Goal: Transaction & Acquisition: Purchase product/service

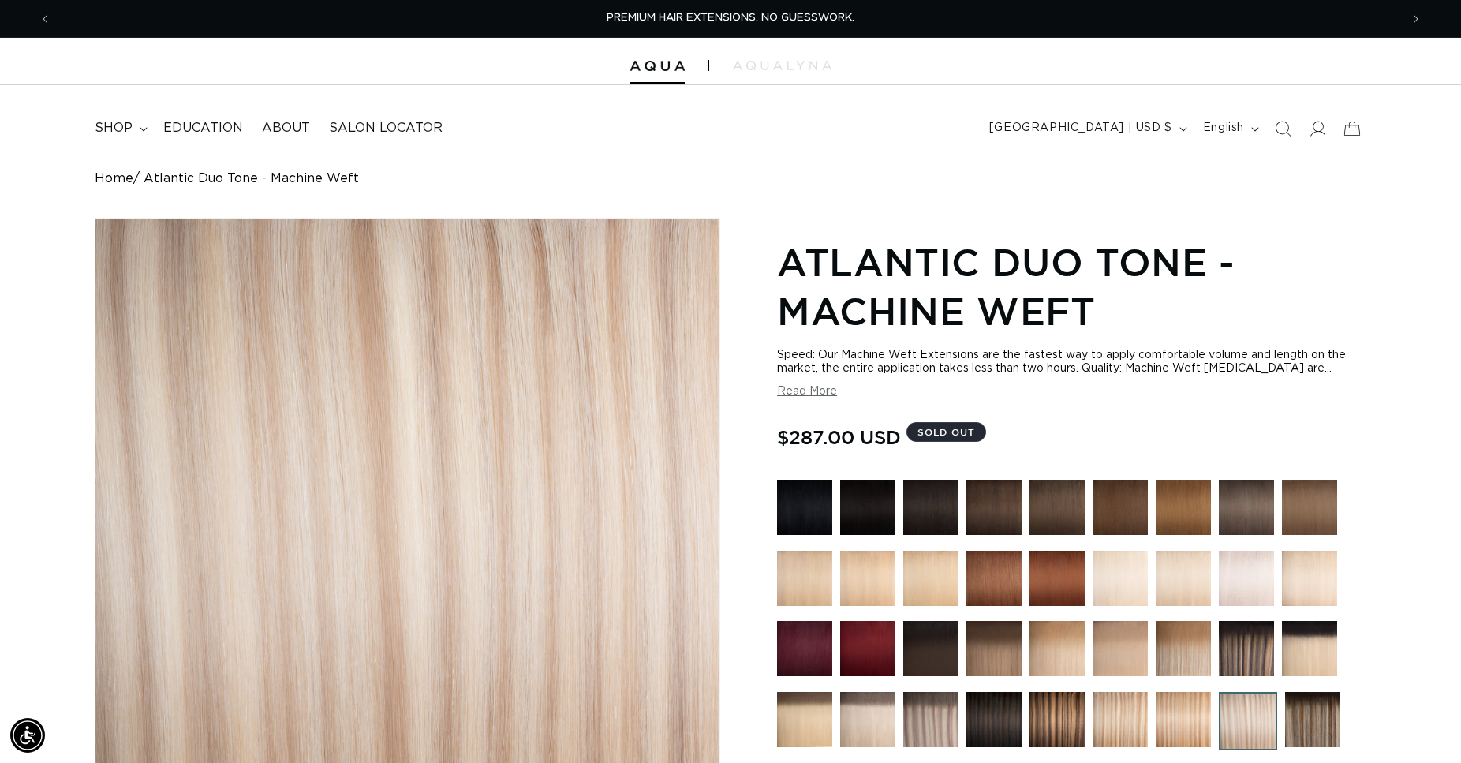
scroll to position [0, 2698]
click at [656, 66] on img at bounding box center [657, 66] width 55 height 11
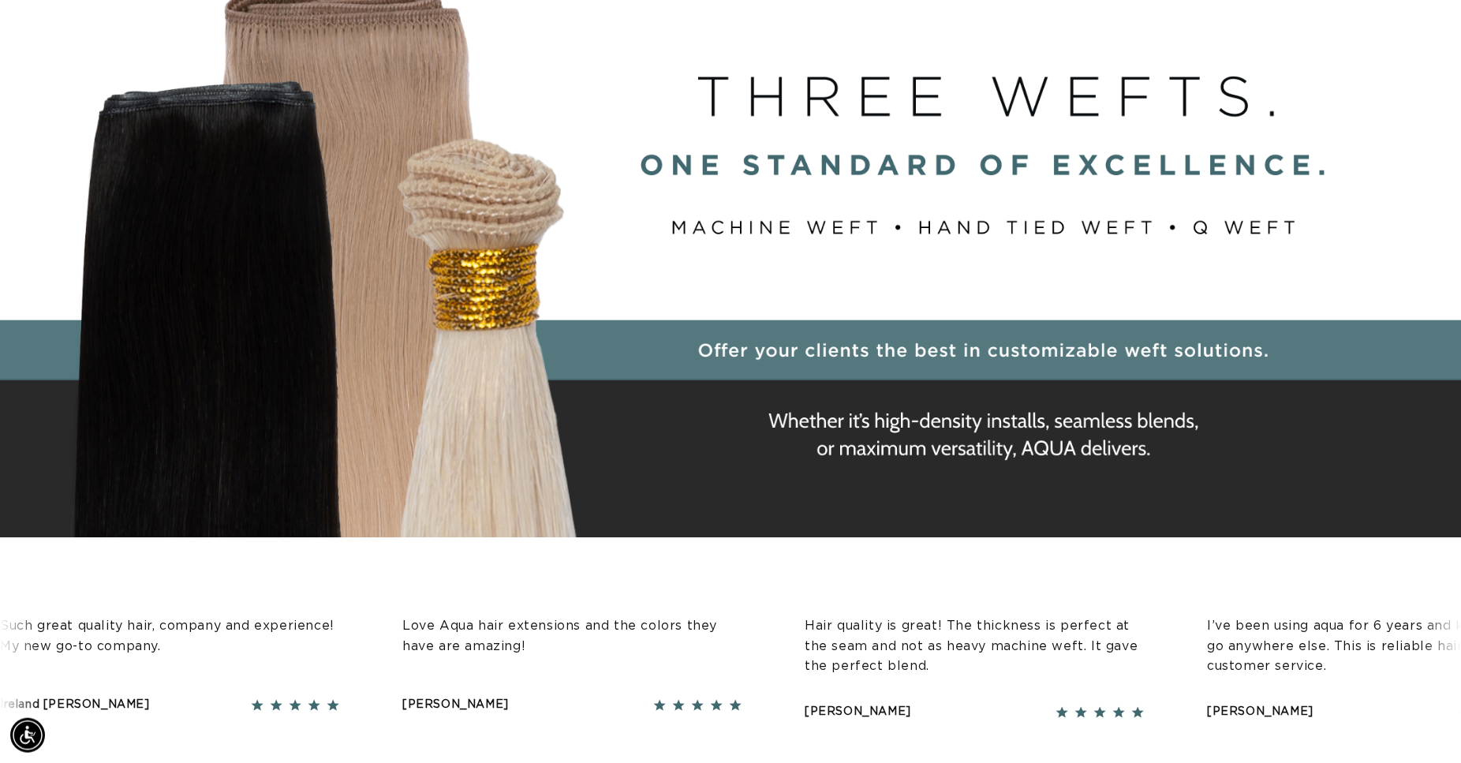
scroll to position [80, 0]
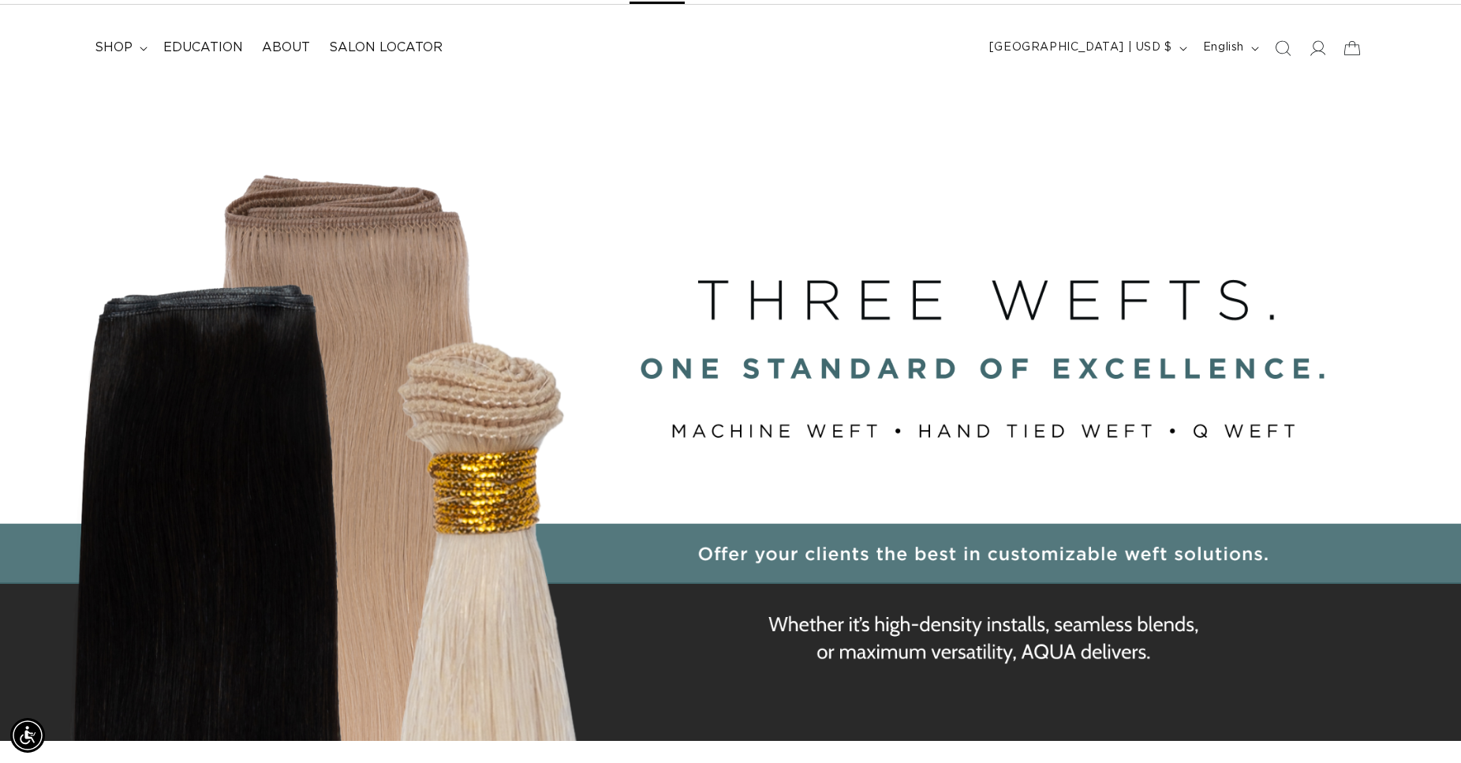
click at [136, 129] on div "BUILT FOR  PERFORMANCE. TRUSTED BY PROFESSIONALS. Premium hair extensions desig…" at bounding box center [730, 436] width 1461 height 710
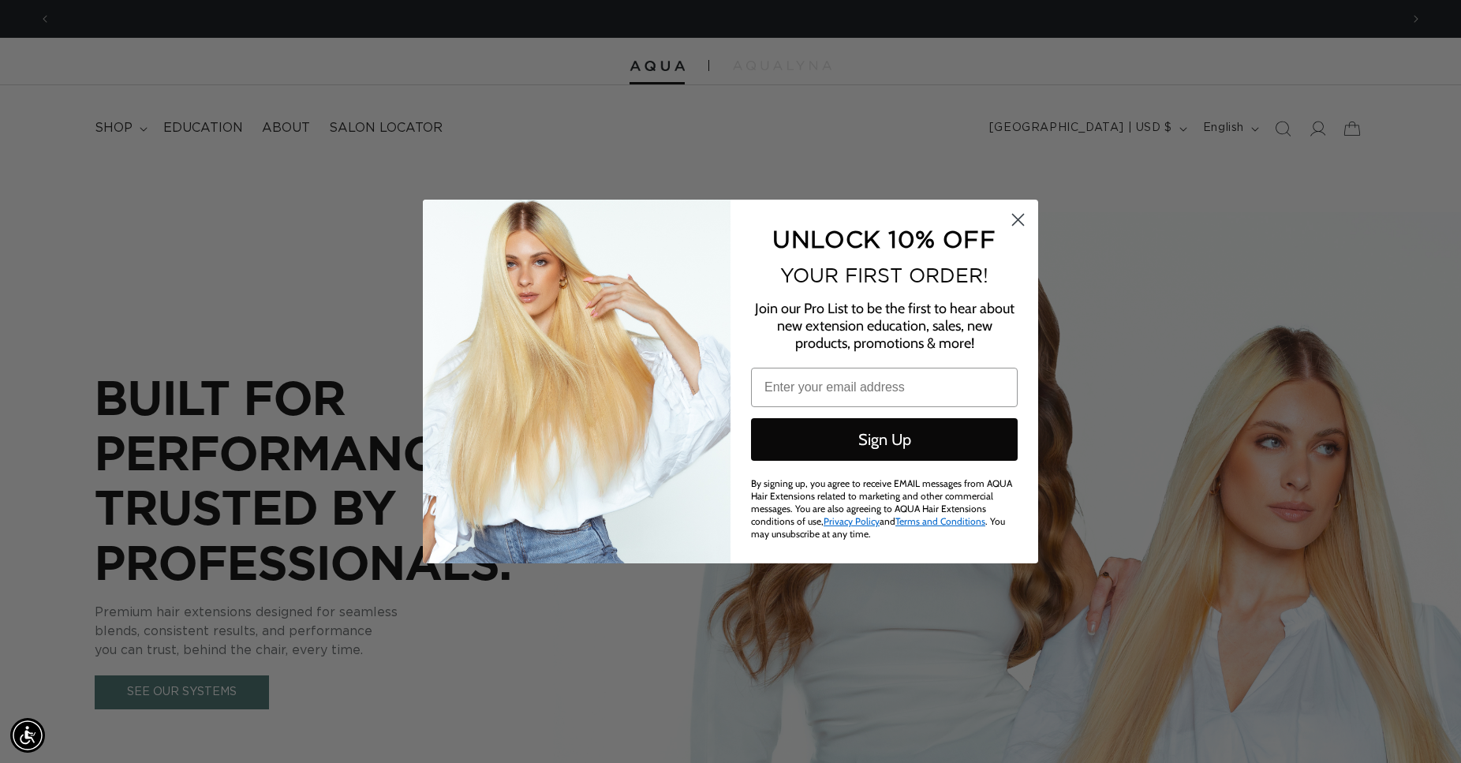
scroll to position [0, 0]
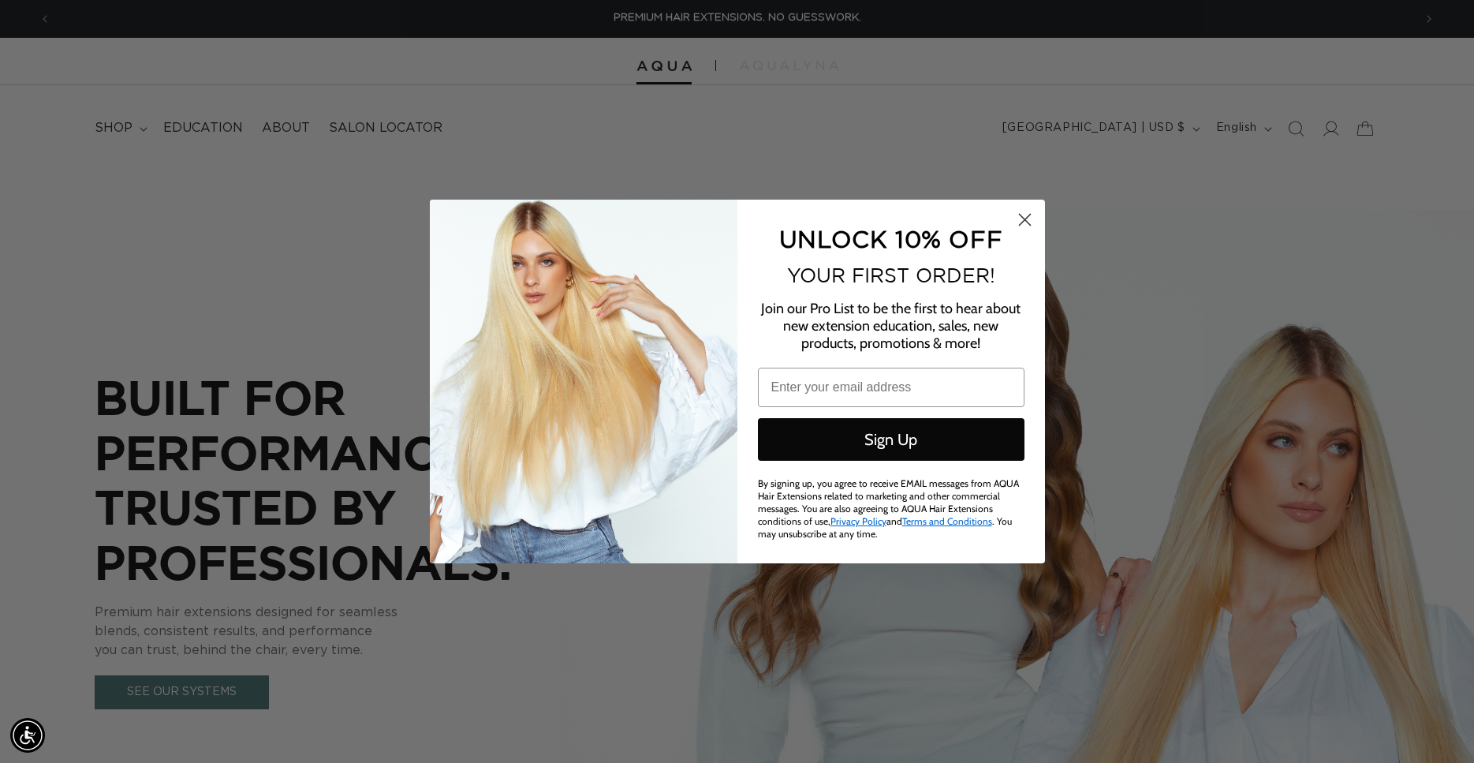
click at [1025, 219] on icon "Close dialog" at bounding box center [1024, 220] width 11 height 11
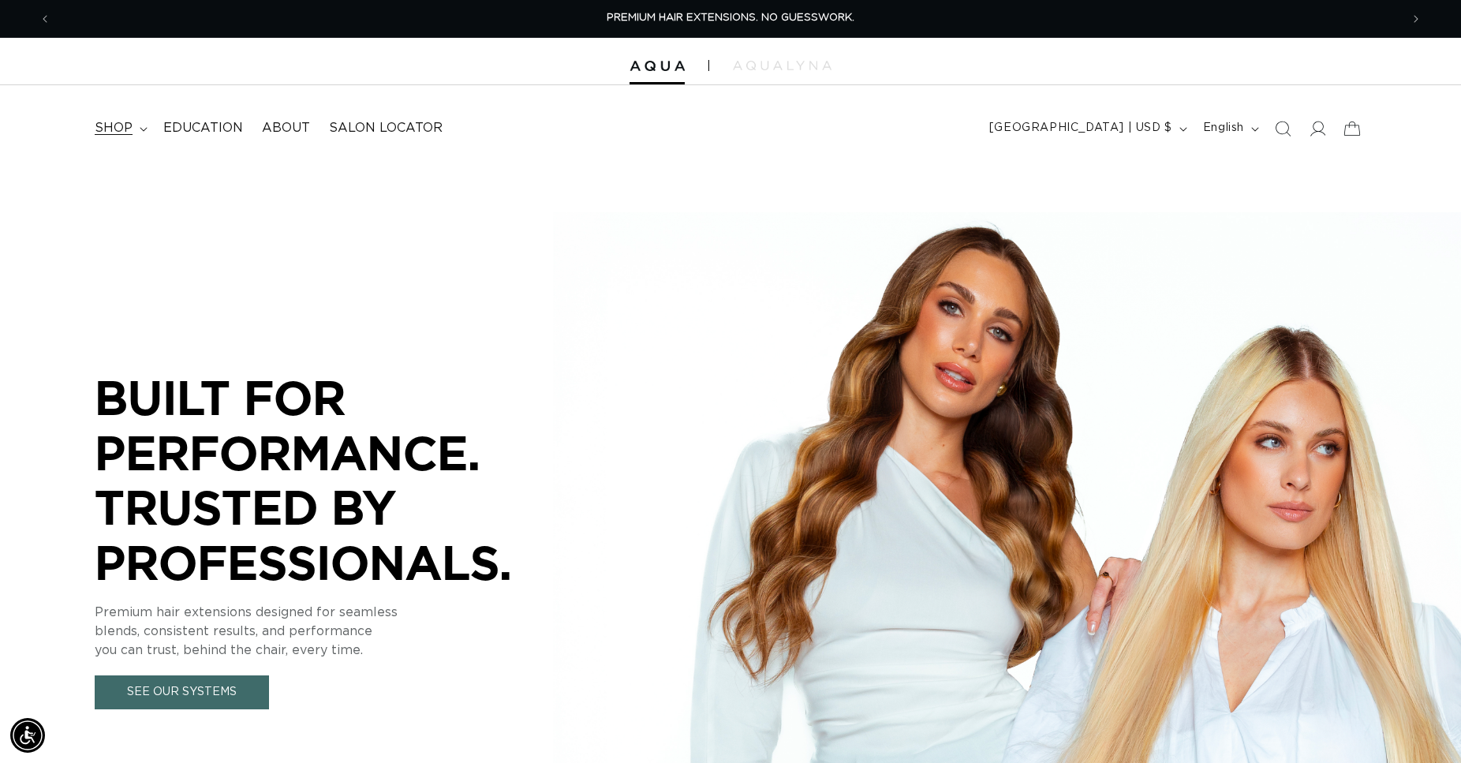
click at [135, 131] on summary "shop" at bounding box center [119, 127] width 69 height 35
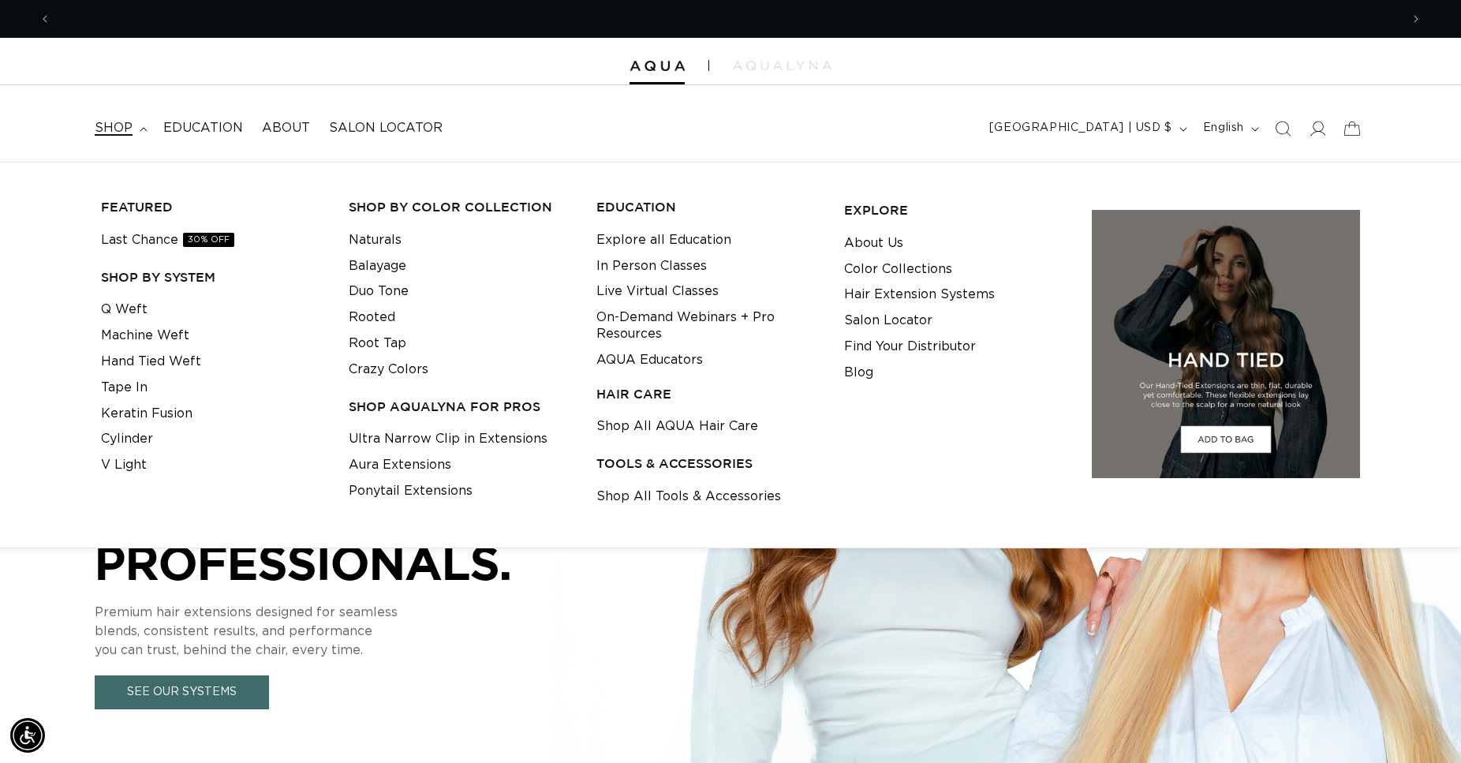
click at [142, 129] on icon at bounding box center [144, 129] width 8 height 5
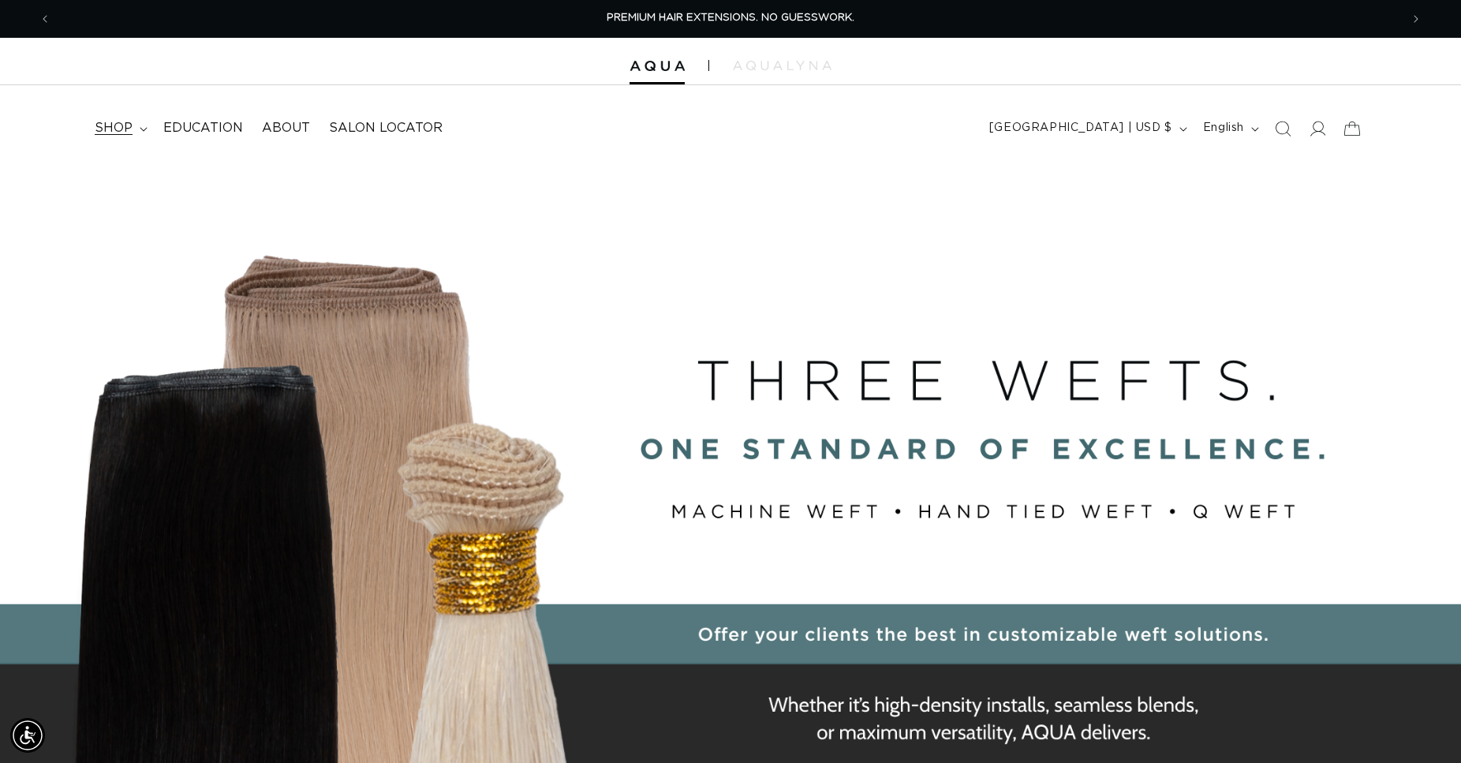
click at [121, 129] on span "shop" at bounding box center [114, 128] width 38 height 17
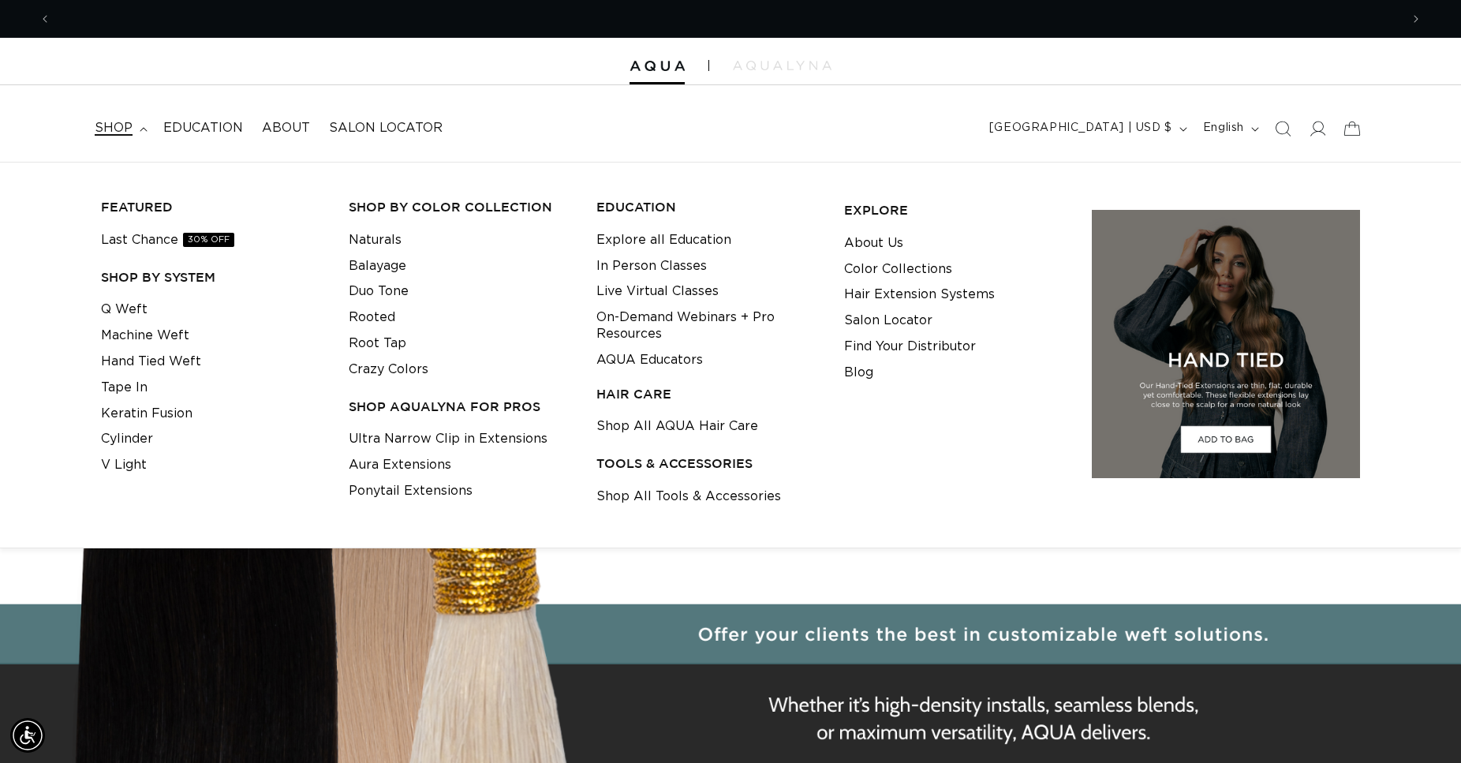
scroll to position [0, 1349]
click at [625, 393] on h3 "HAIR CARE" at bounding box center [707, 394] width 223 height 17
click at [653, 427] on link "Shop All AQUA Hair Care" at bounding box center [677, 426] width 162 height 26
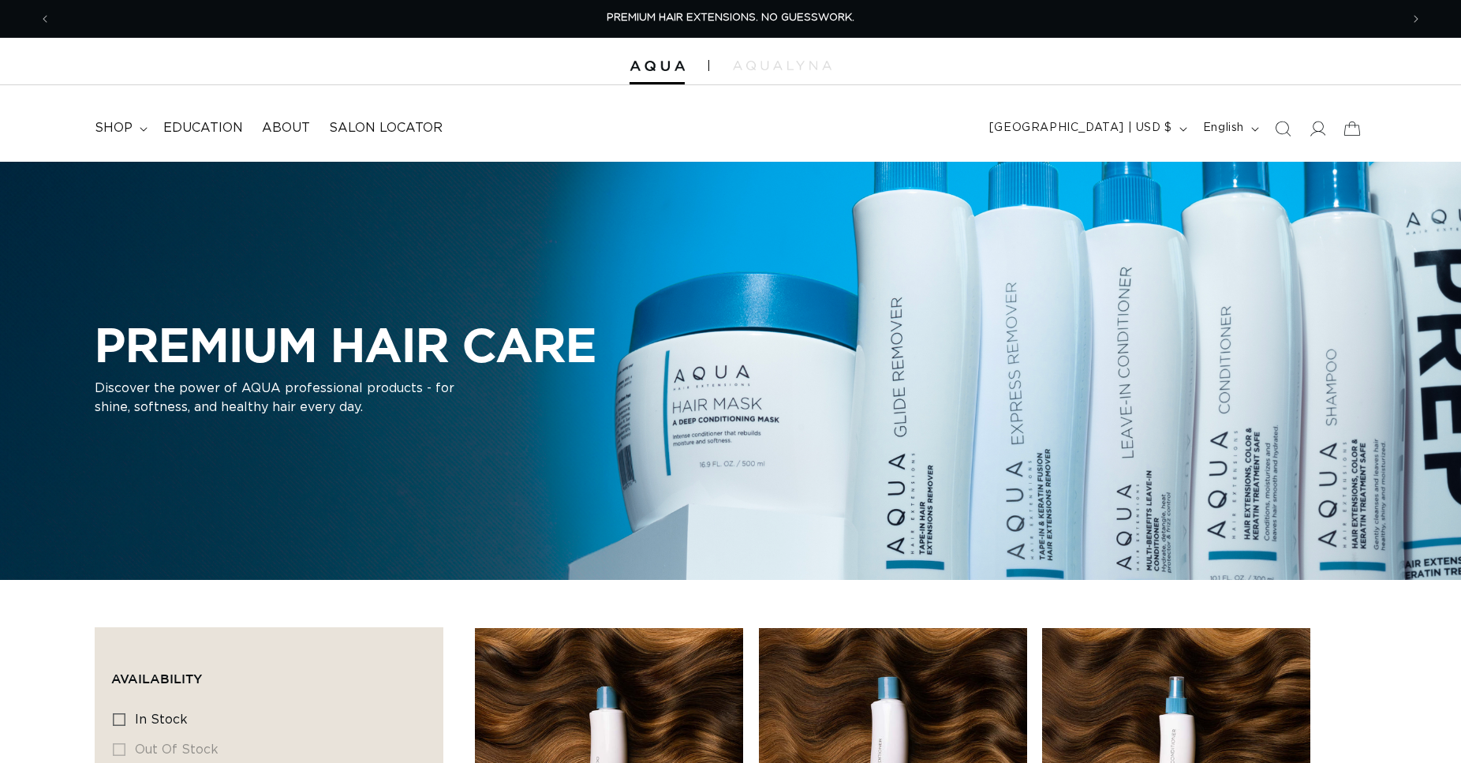
scroll to position [322, 0]
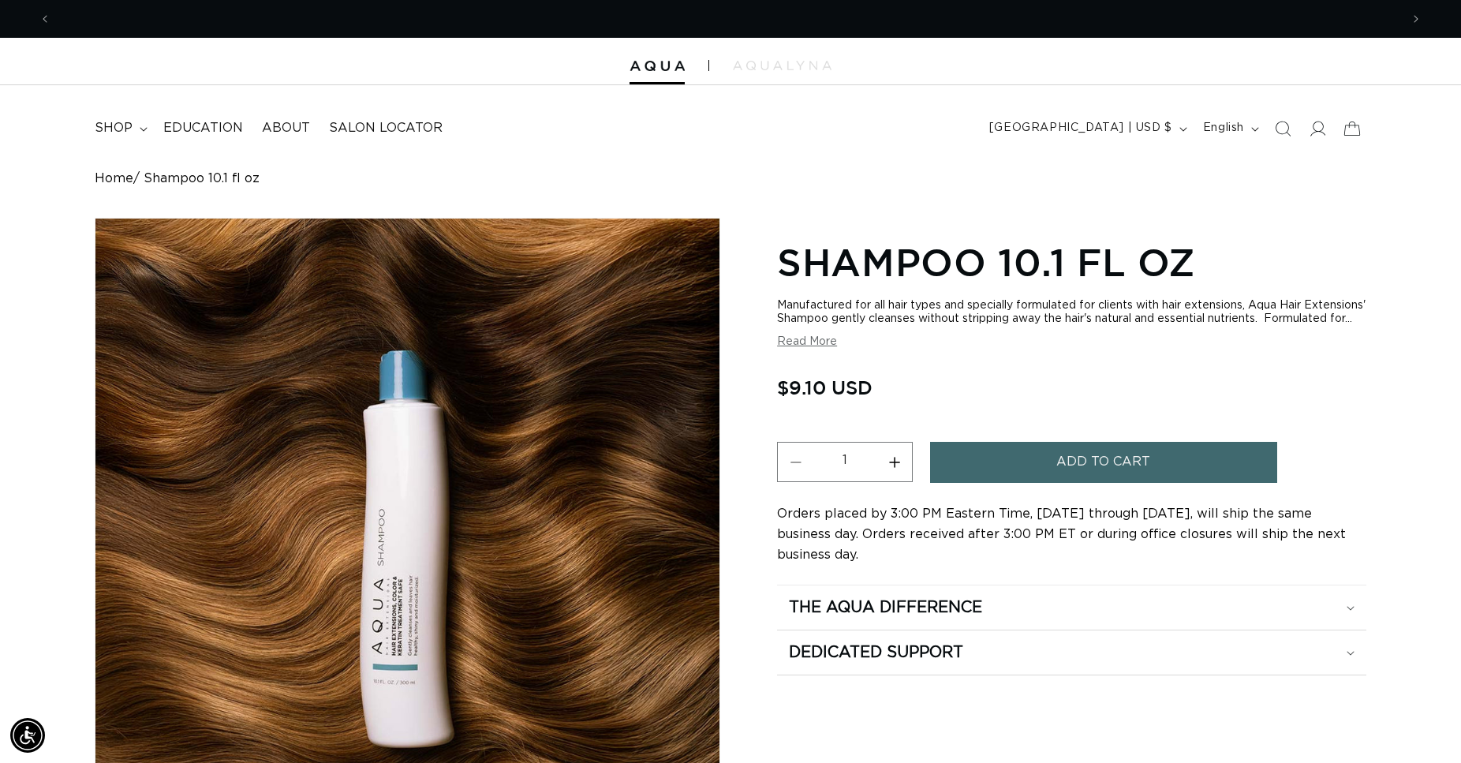
scroll to position [0, 1349]
click at [893, 476] on button "Increase quantity for Shampoo 10.1 fl oz" at bounding box center [893, 462] width 35 height 40
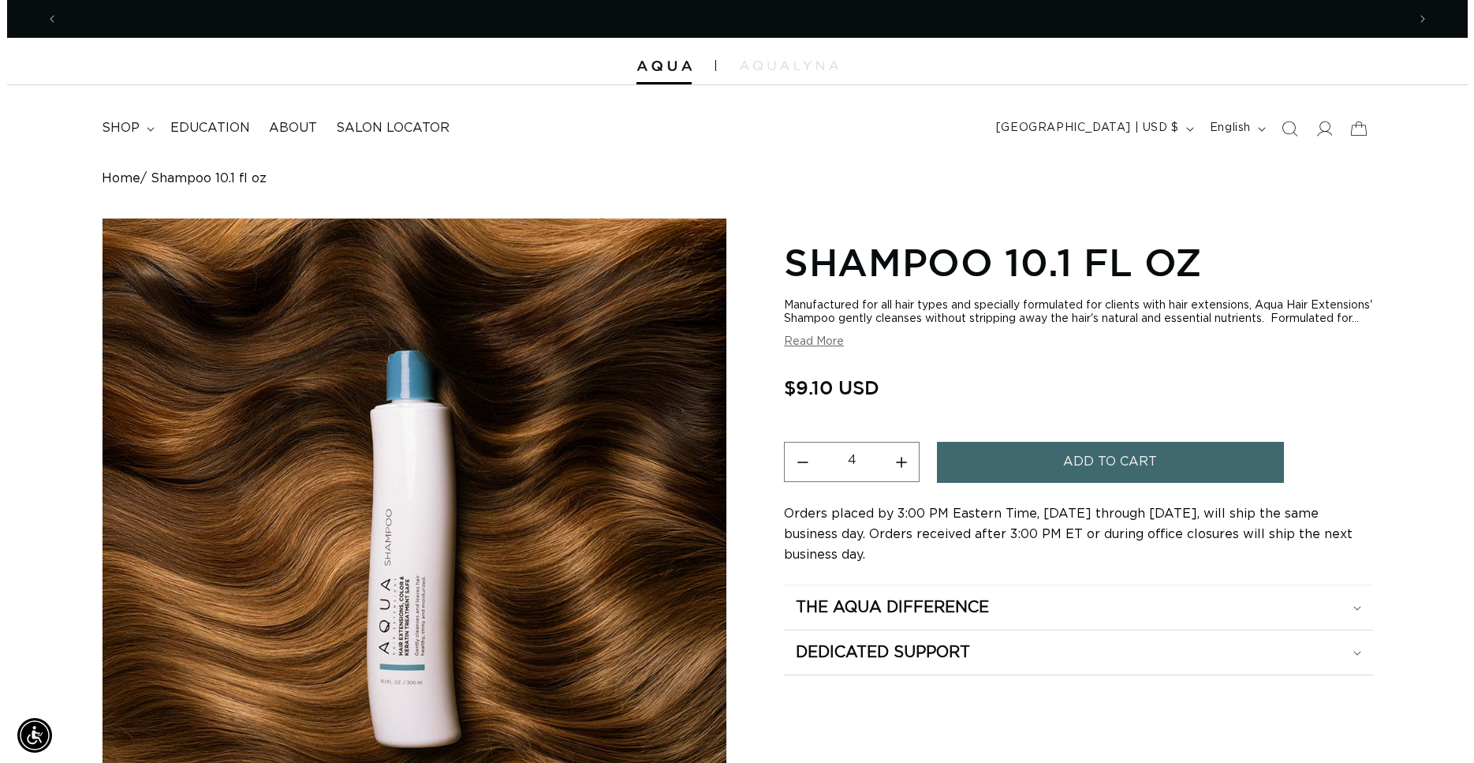
scroll to position [0, 0]
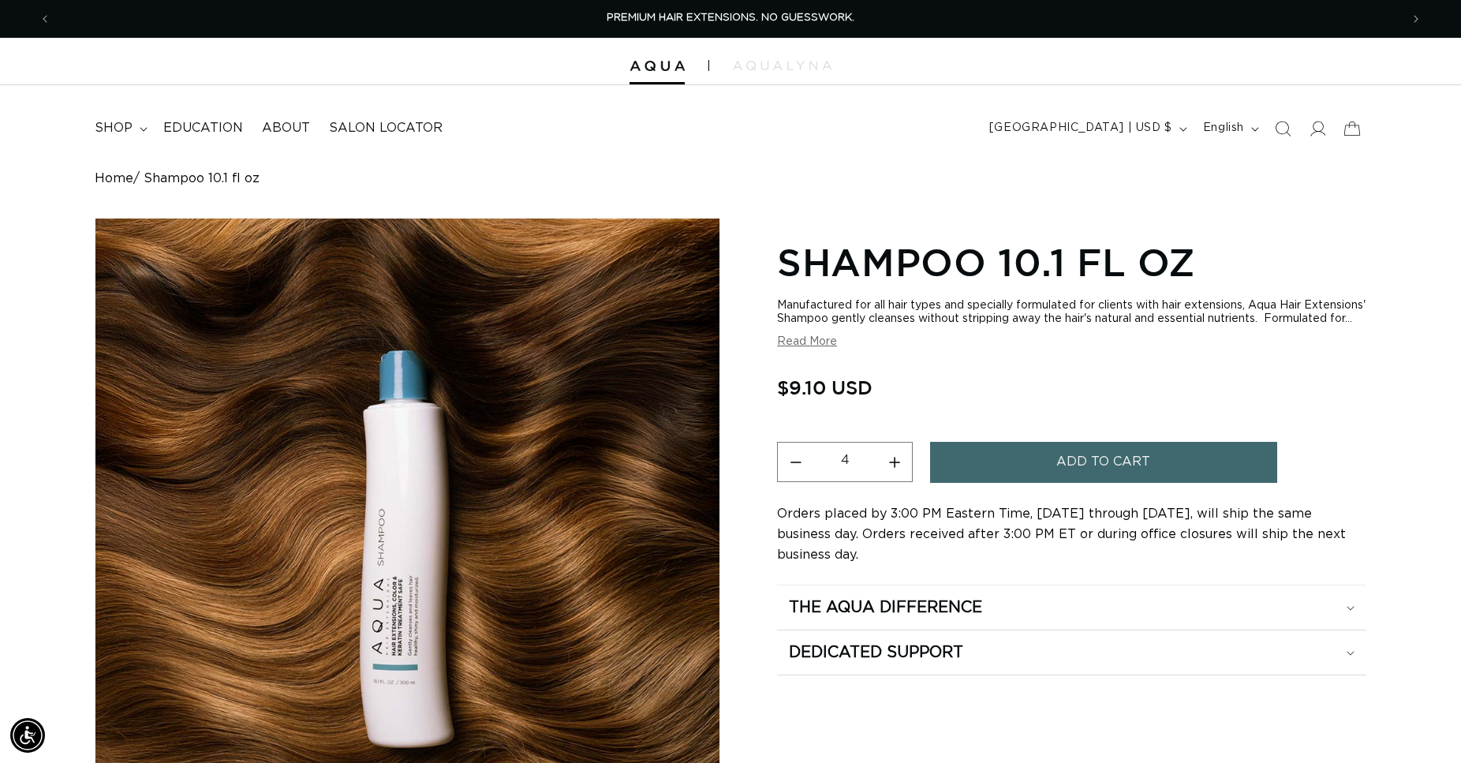
click at [893, 476] on button "Increase quantity for Shampoo 10.1 fl oz" at bounding box center [893, 462] width 35 height 40
type input "6"
click at [1033, 476] on button "Add to cart" at bounding box center [1103, 462] width 347 height 40
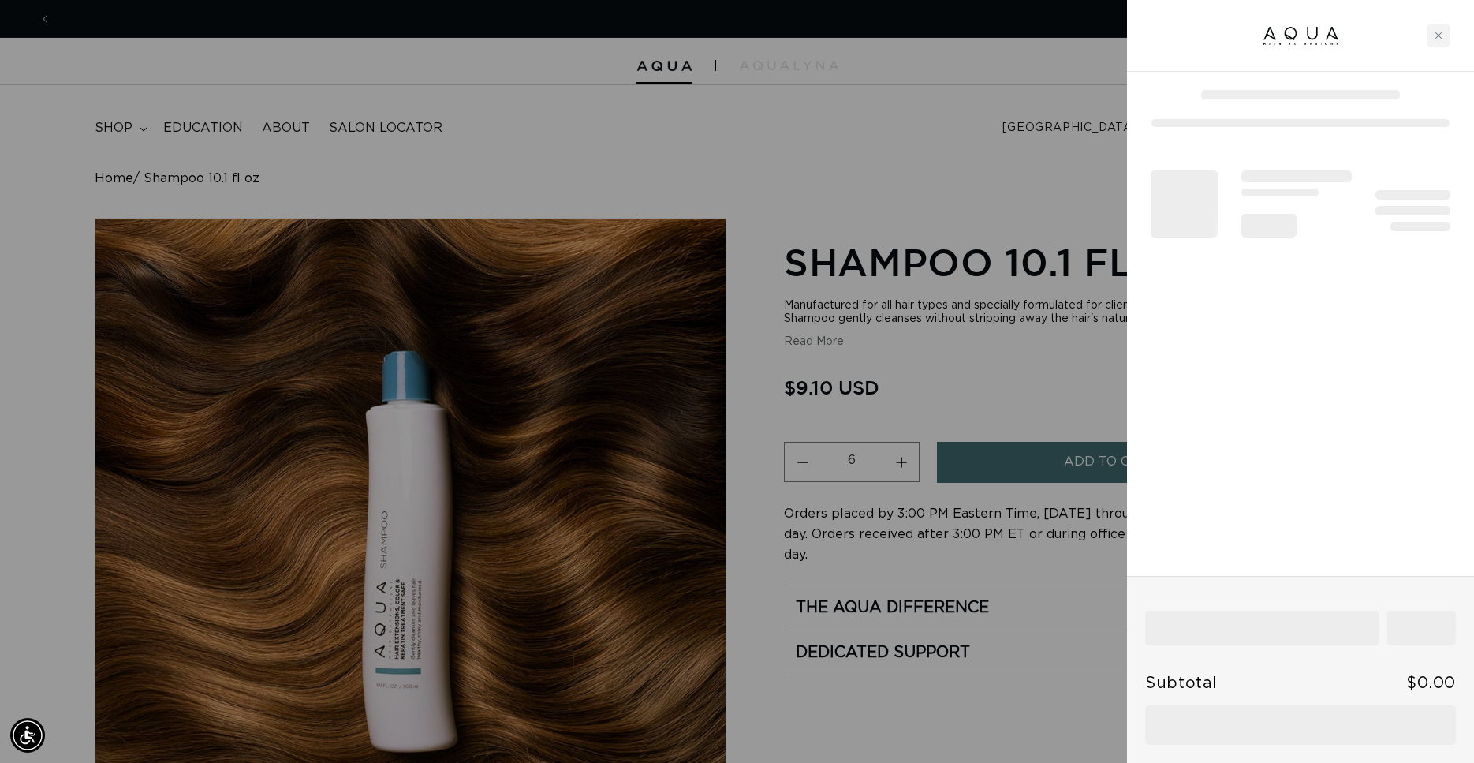
scroll to position [0, 1362]
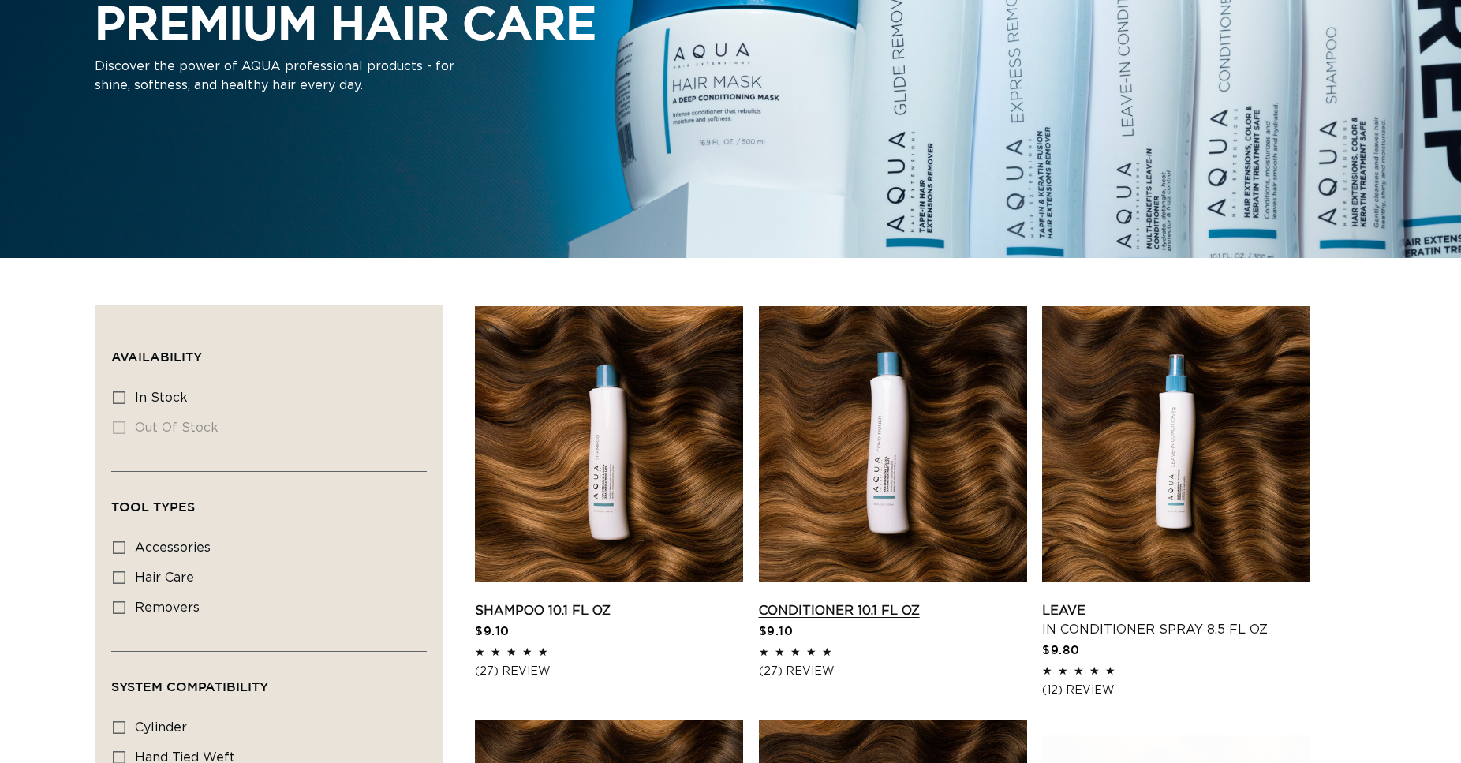
scroll to position [322, 0]
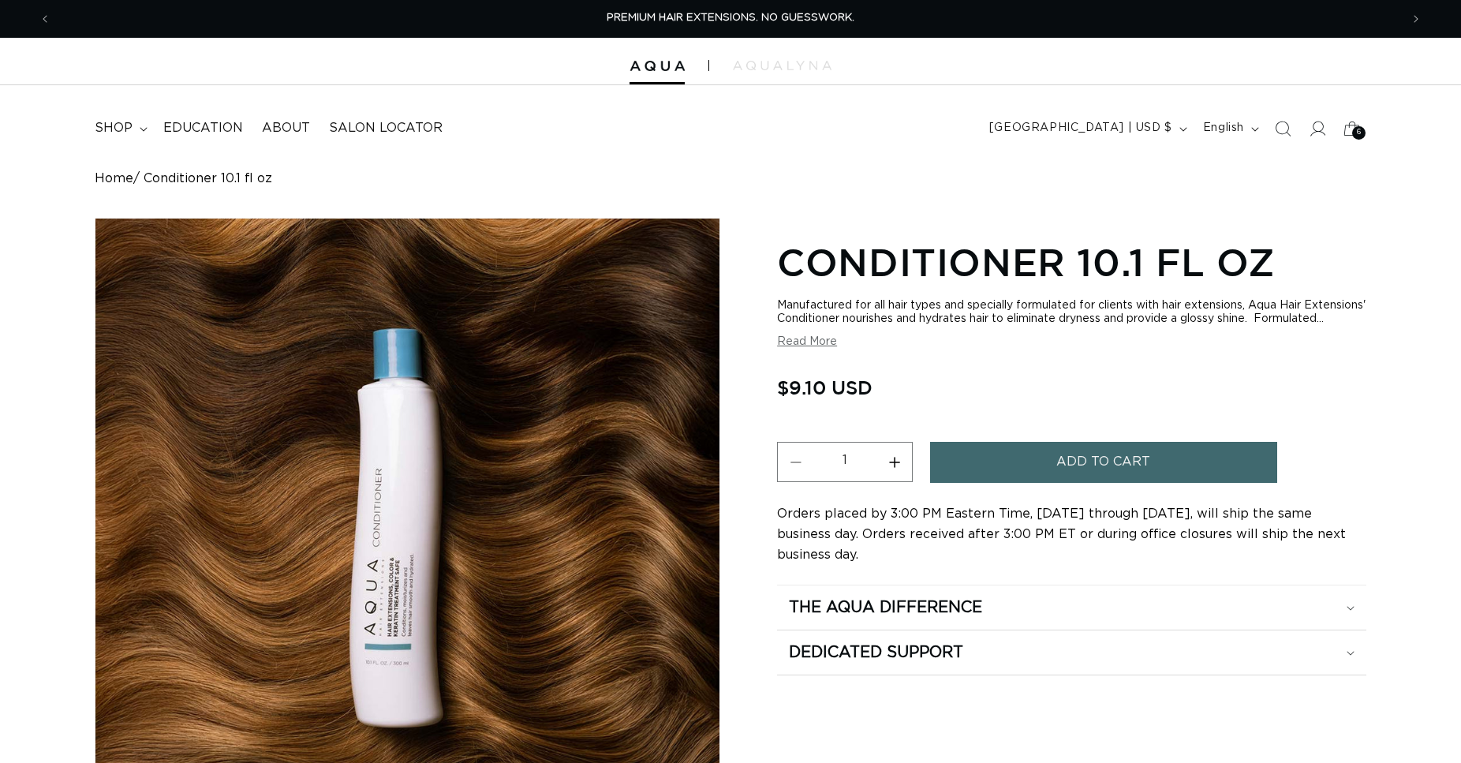
click at [895, 476] on button "Increase quantity for Conditioner 10.1 fl oz" at bounding box center [893, 462] width 35 height 40
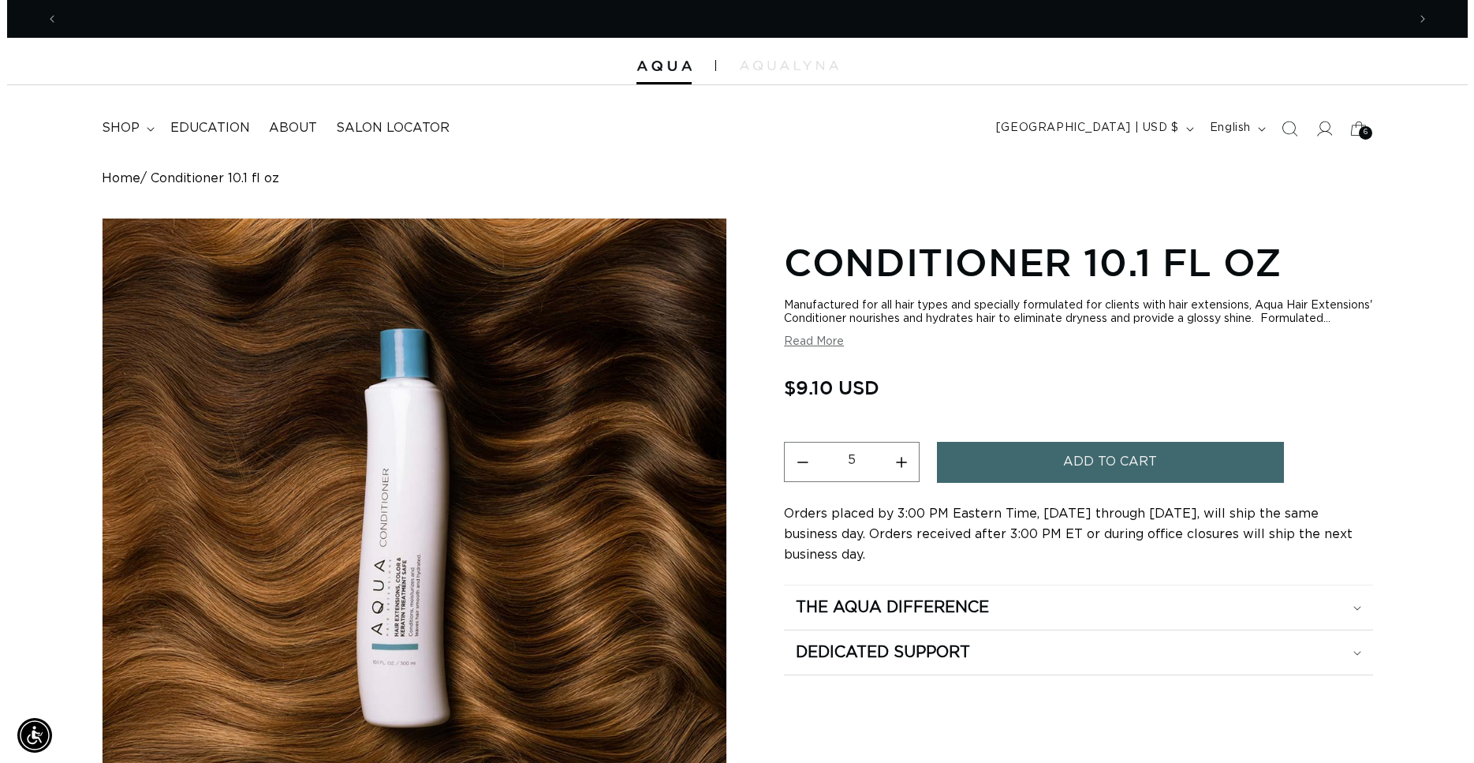
scroll to position [0, 1349]
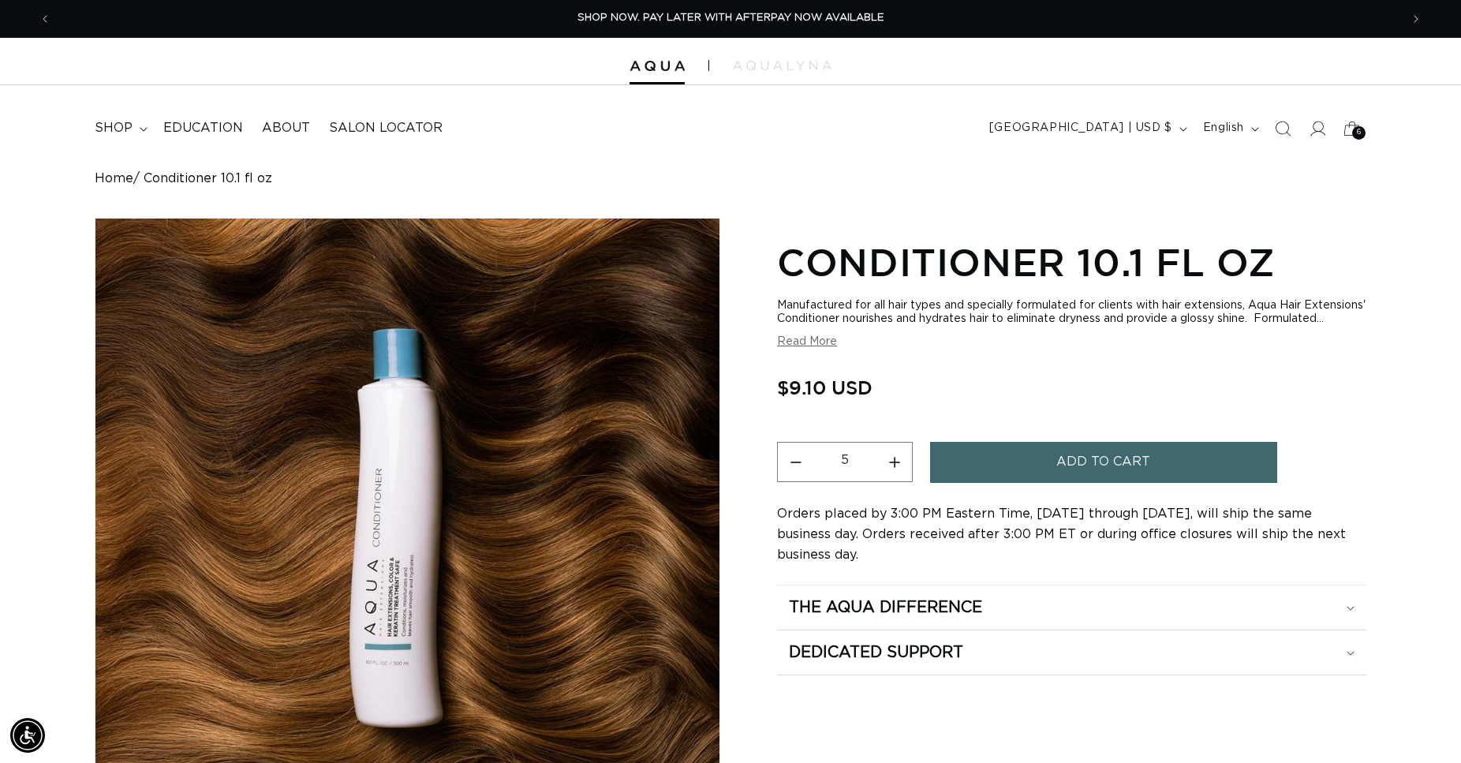
click at [895, 476] on button "Increase quantity for Conditioner 10.1 fl oz" at bounding box center [893, 462] width 35 height 40
type input "6"
click at [1001, 476] on button "Add to cart" at bounding box center [1103, 462] width 347 height 40
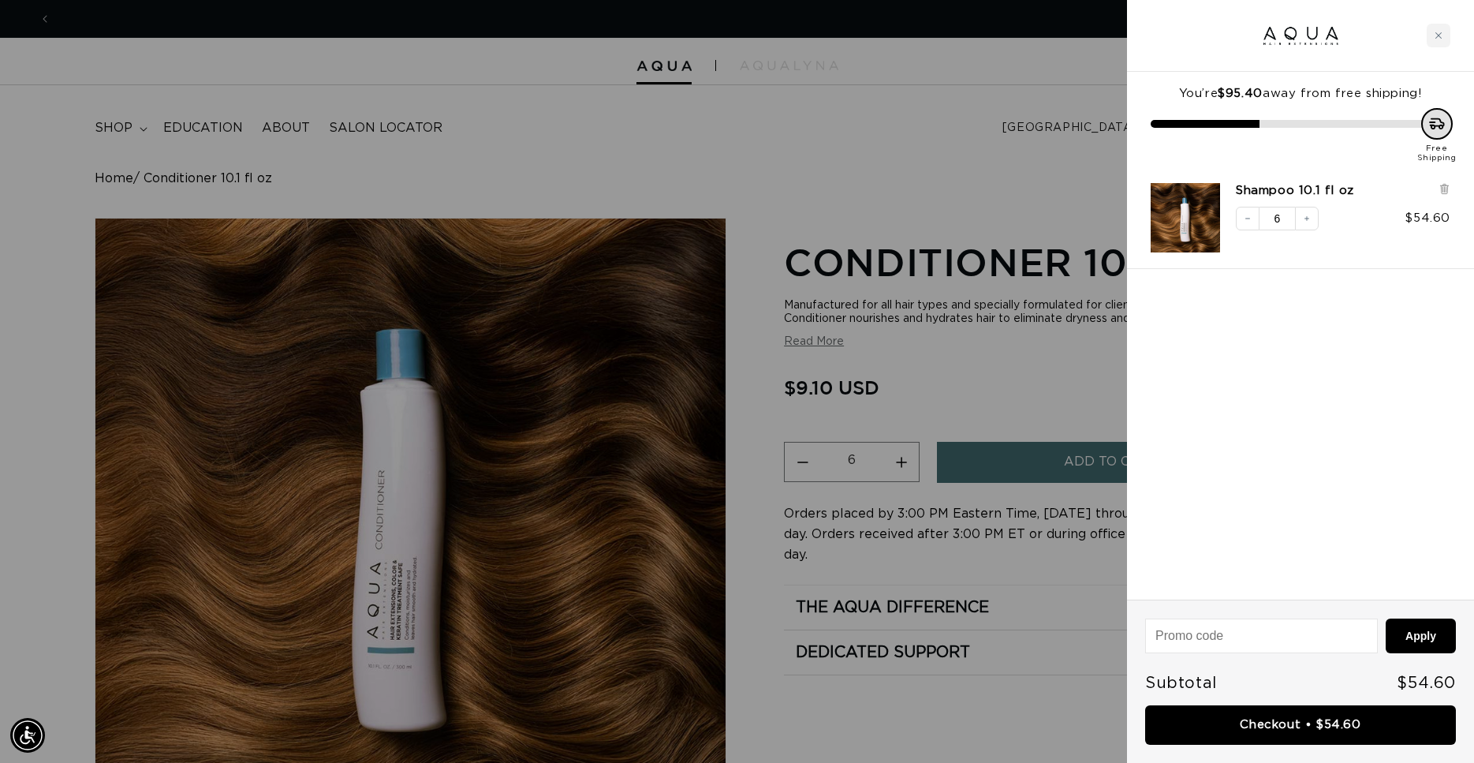
scroll to position [0, 2725]
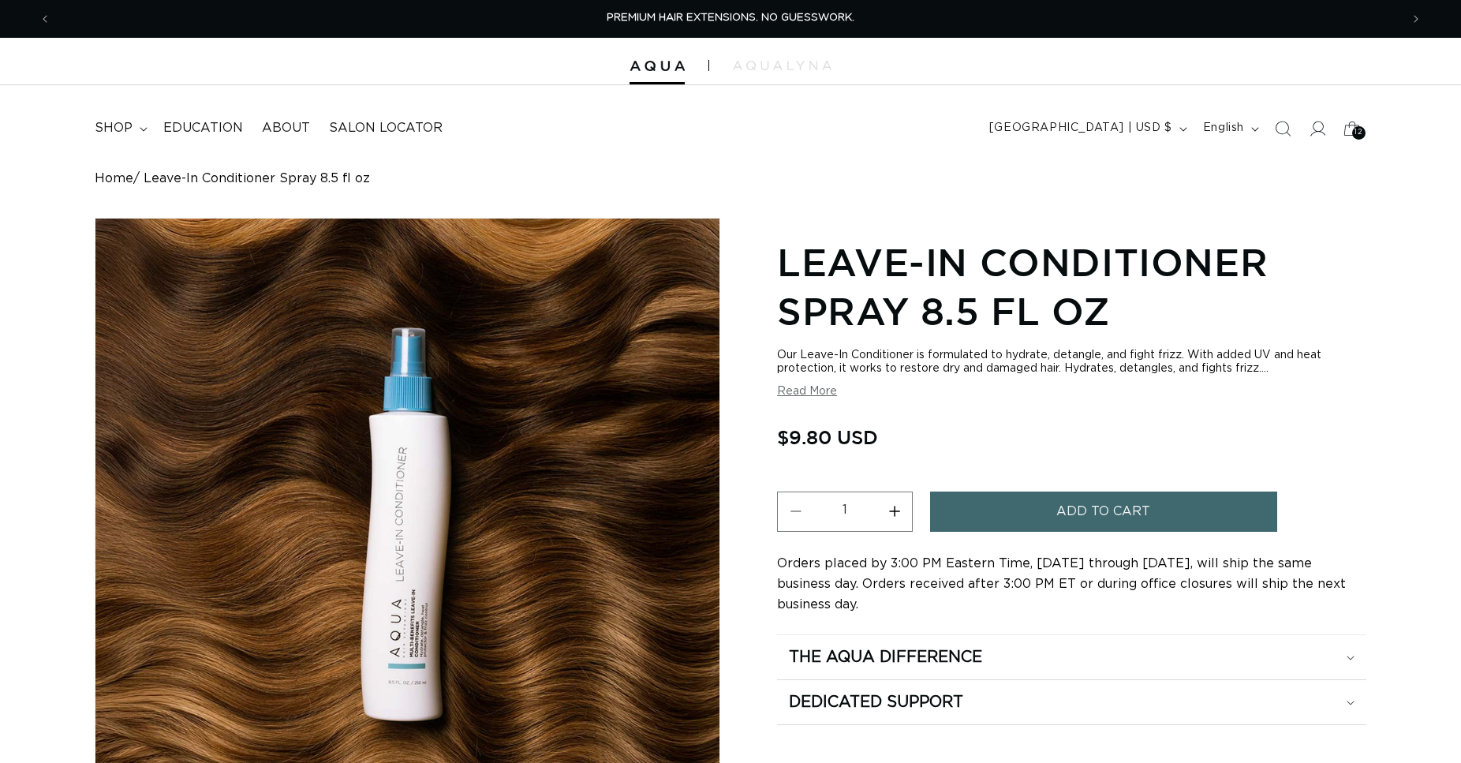
click at [898, 510] on button "Increase quantity for Leave-In Conditioner Spray 8.5 fl oz" at bounding box center [893, 511] width 35 height 40
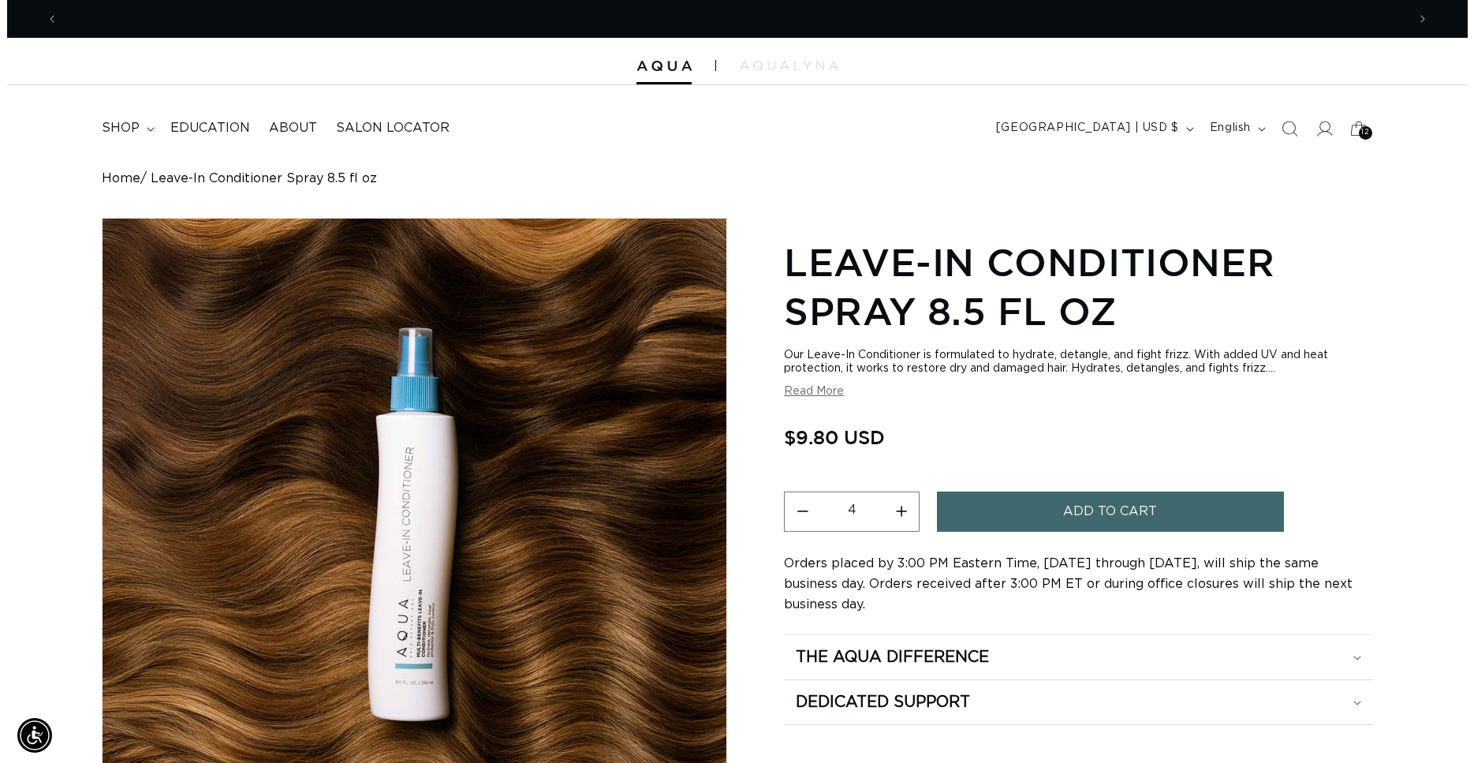
scroll to position [0, 1349]
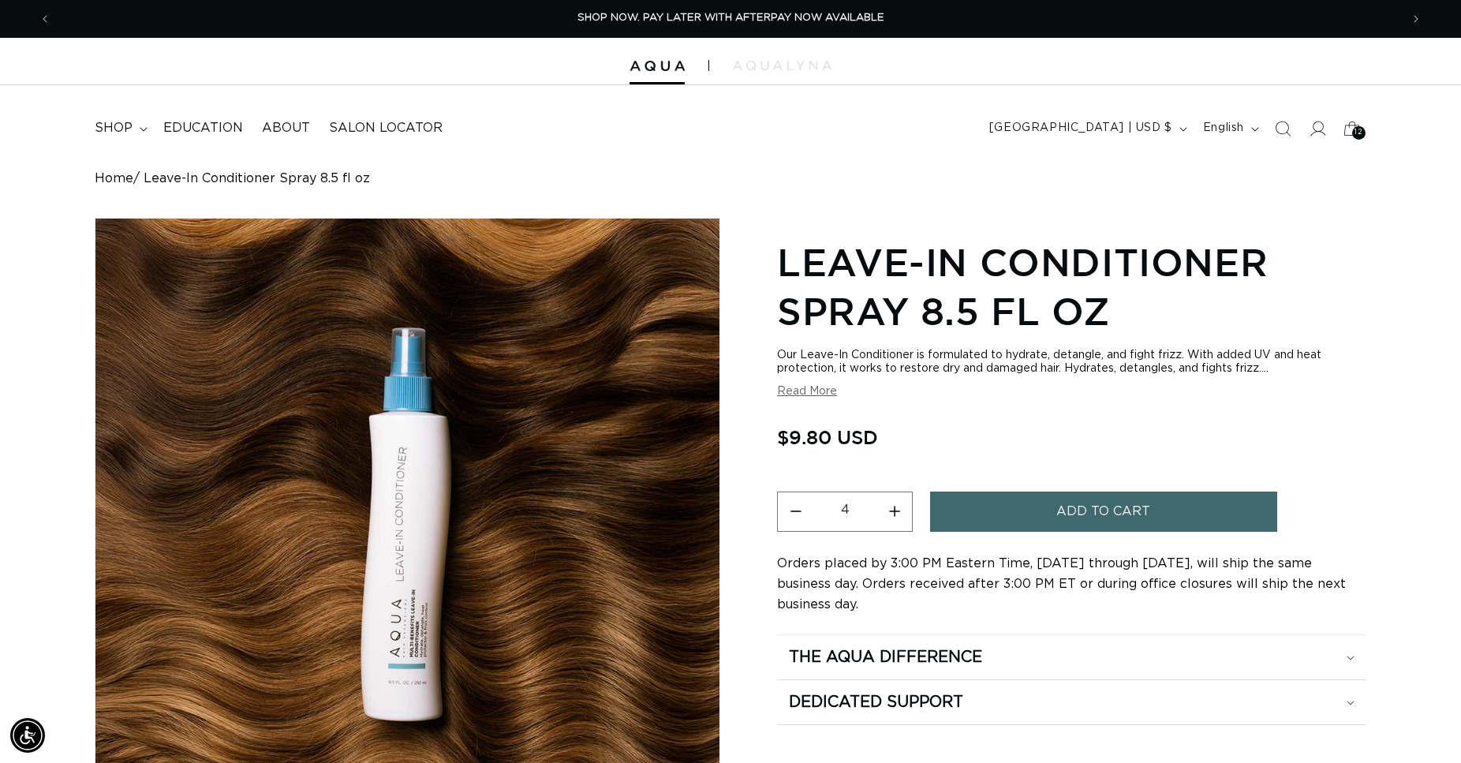
click at [898, 510] on button "Increase quantity for Leave-In Conditioner Spray 8.5 fl oz" at bounding box center [893, 511] width 35 height 40
type input "6"
click at [1051, 517] on button "Add to cart" at bounding box center [1103, 511] width 347 height 40
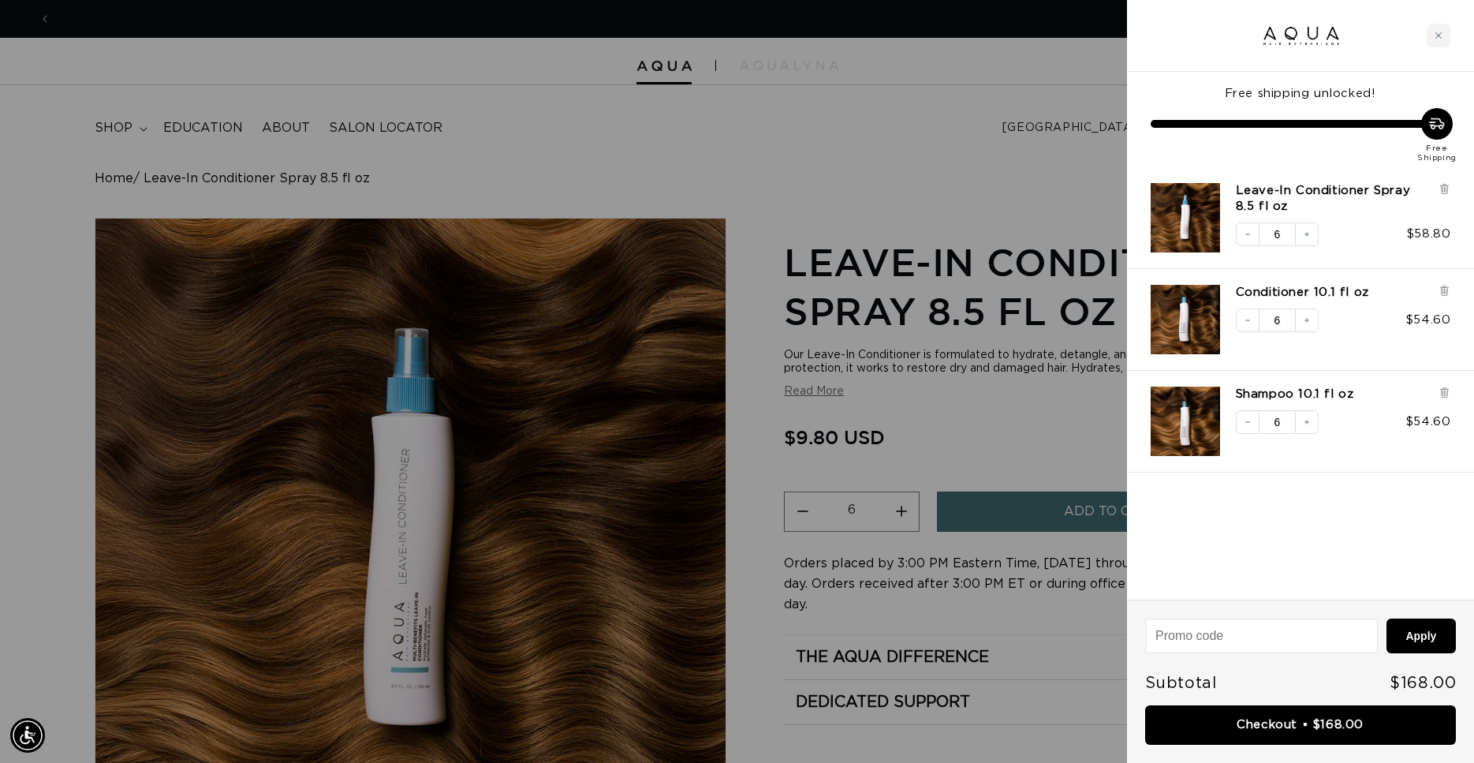
scroll to position [0, 0]
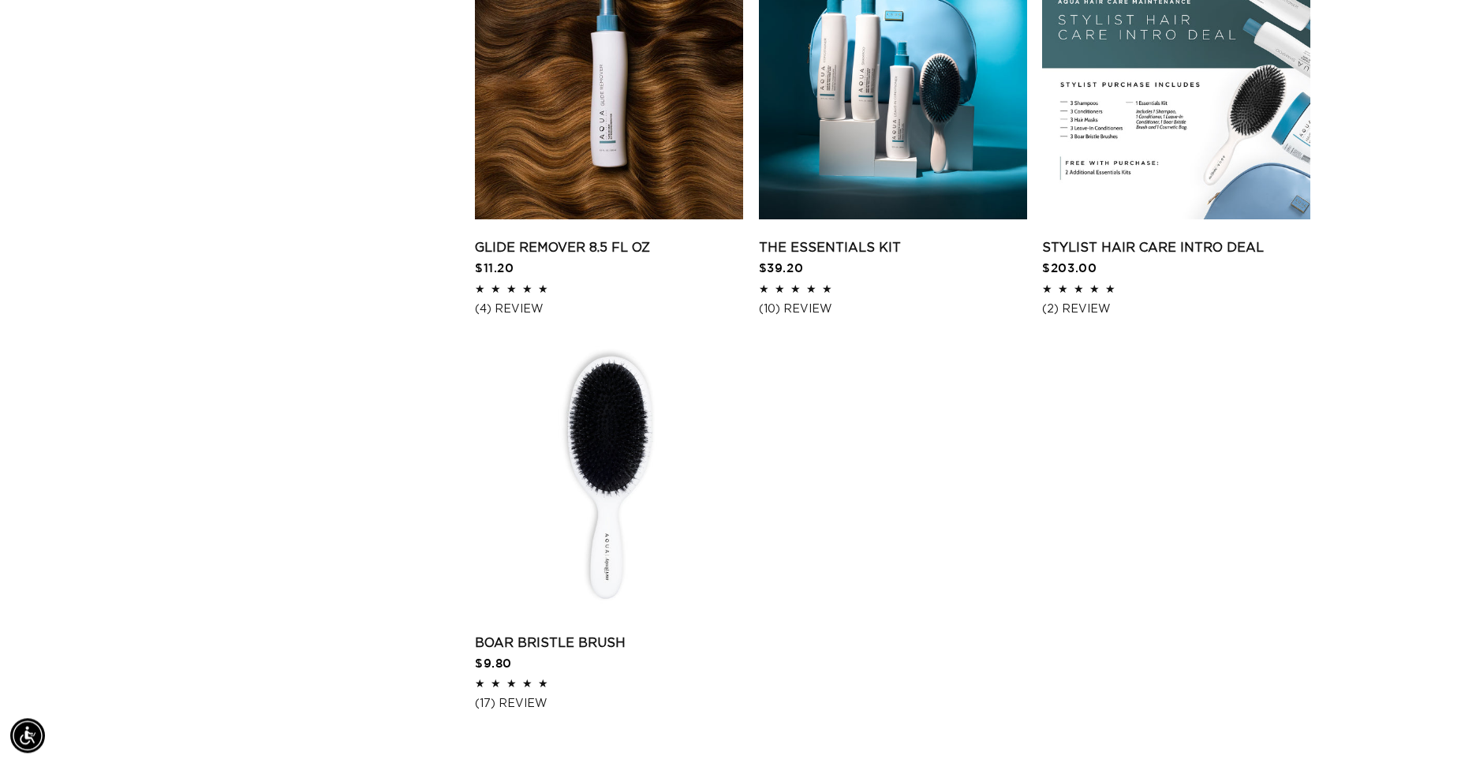
scroll to position [1609, 0]
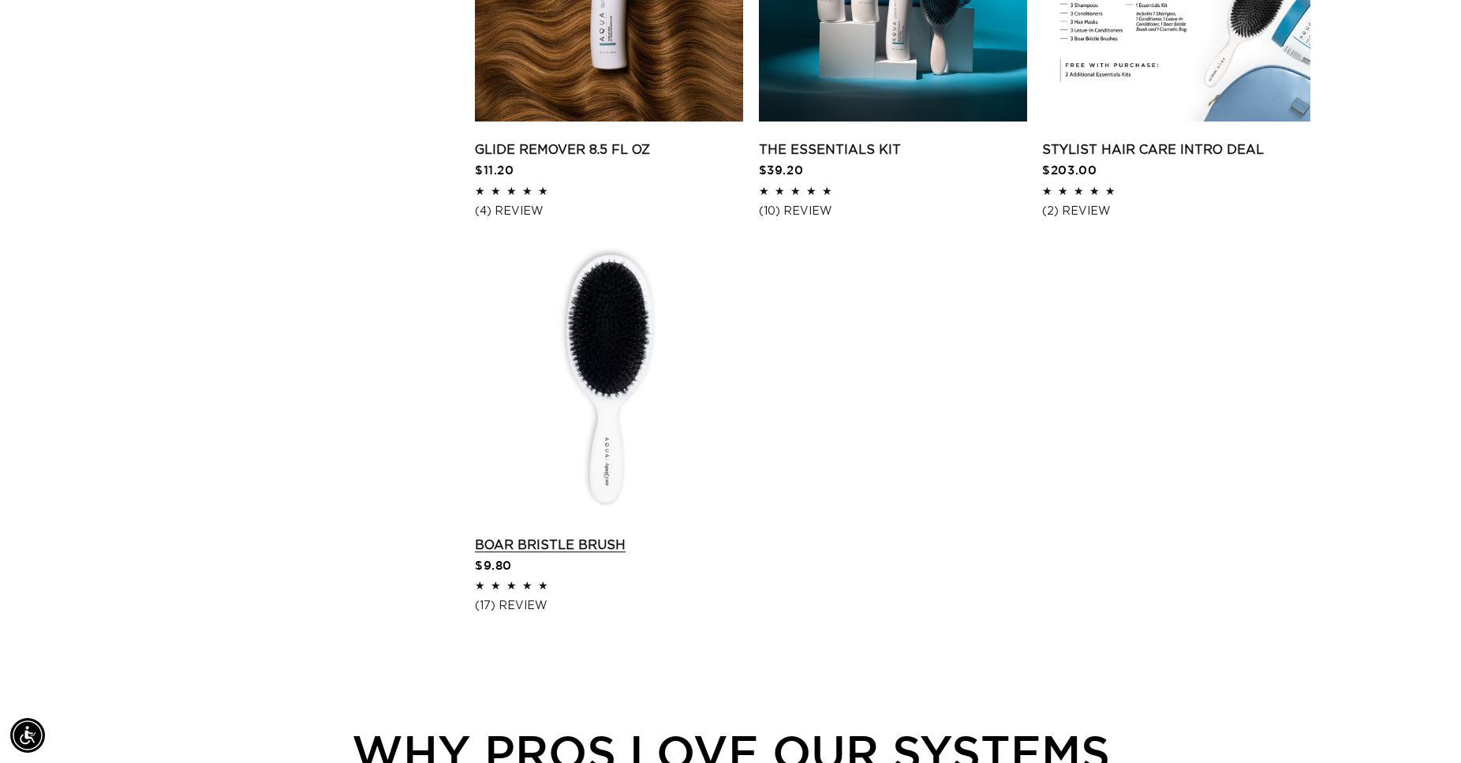
click at [603, 536] on link "Boar Bristle Brush" at bounding box center [609, 545] width 268 height 19
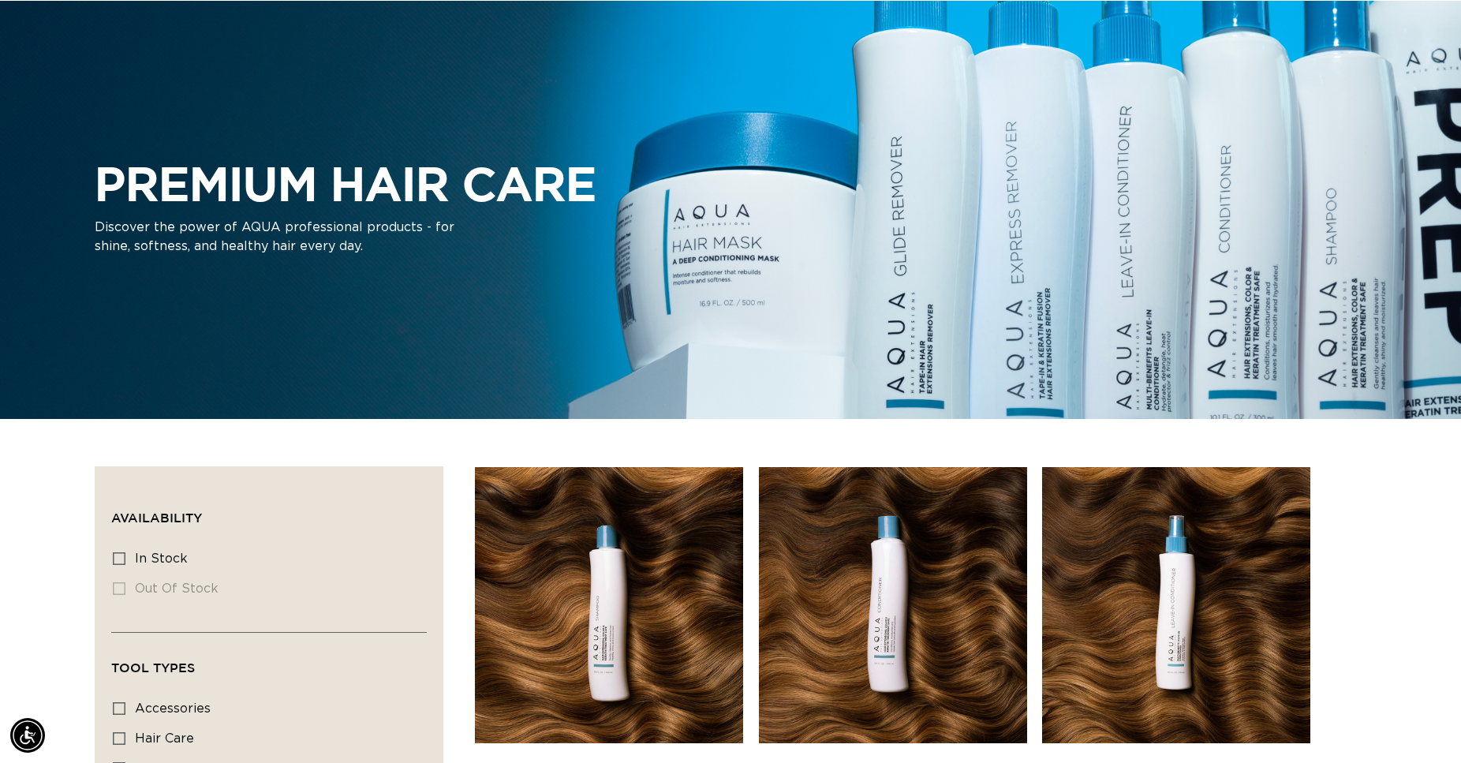
scroll to position [0, 0]
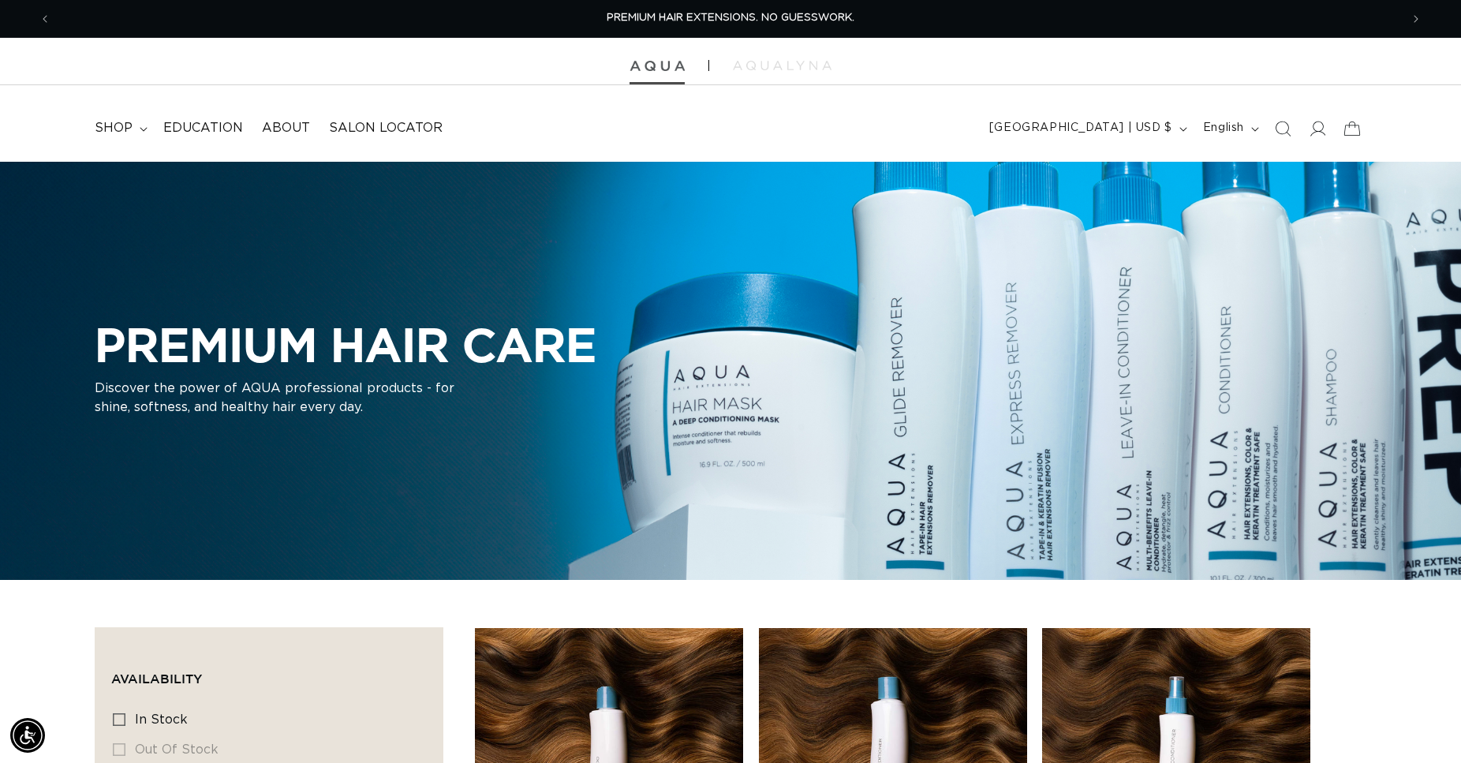
click at [652, 69] on img at bounding box center [657, 66] width 55 height 11
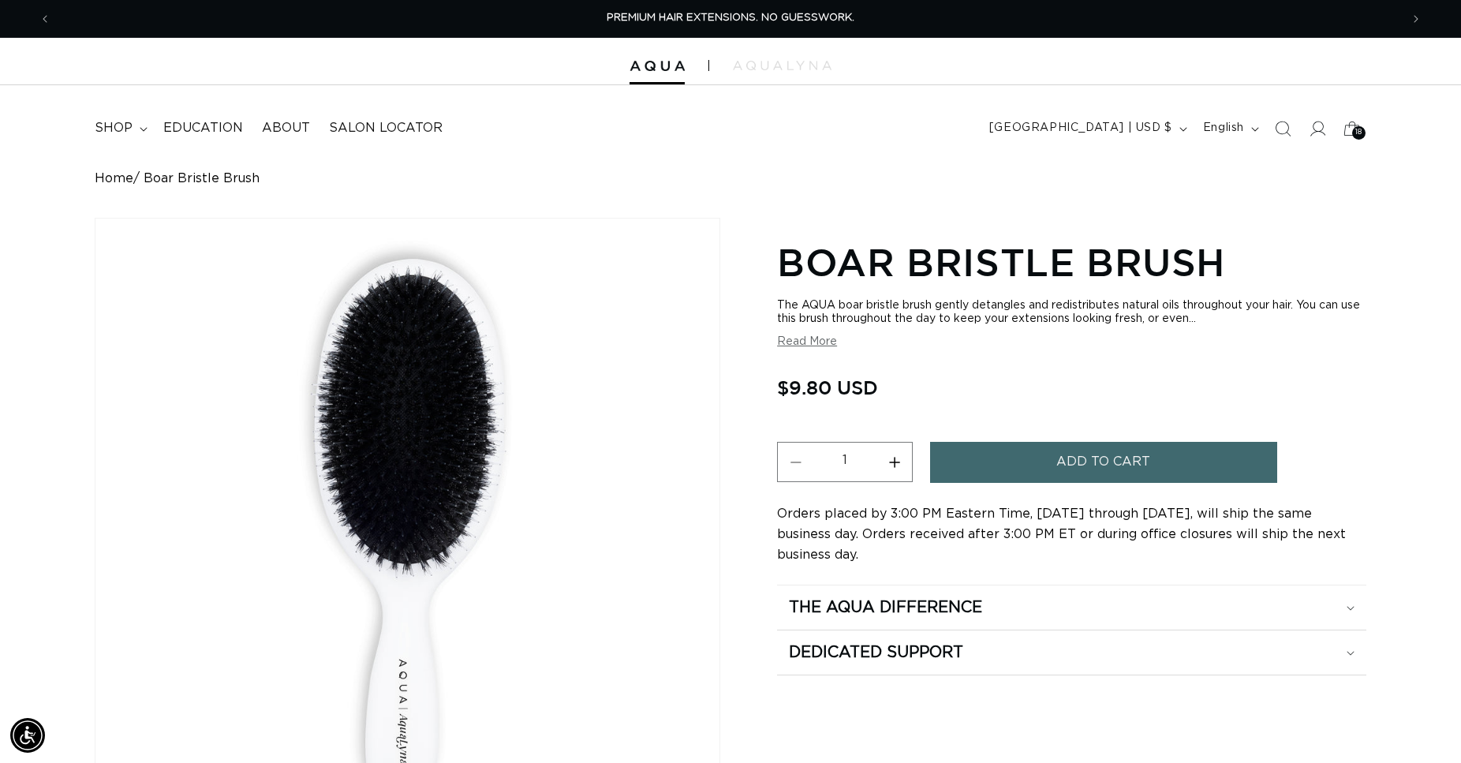
click at [895, 461] on button "Increase quantity for Boar Bristle Brush" at bounding box center [893, 462] width 35 height 40
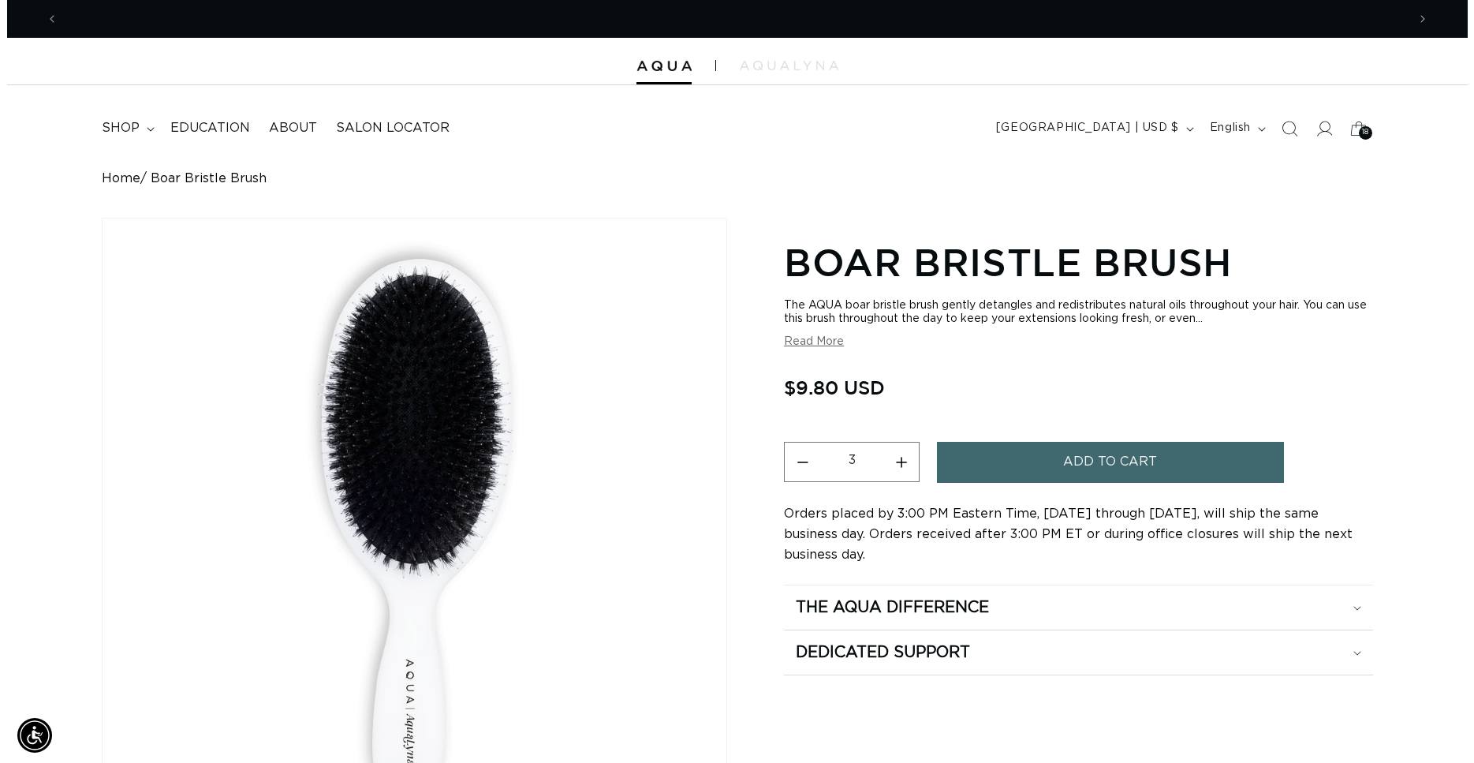
scroll to position [0, 1349]
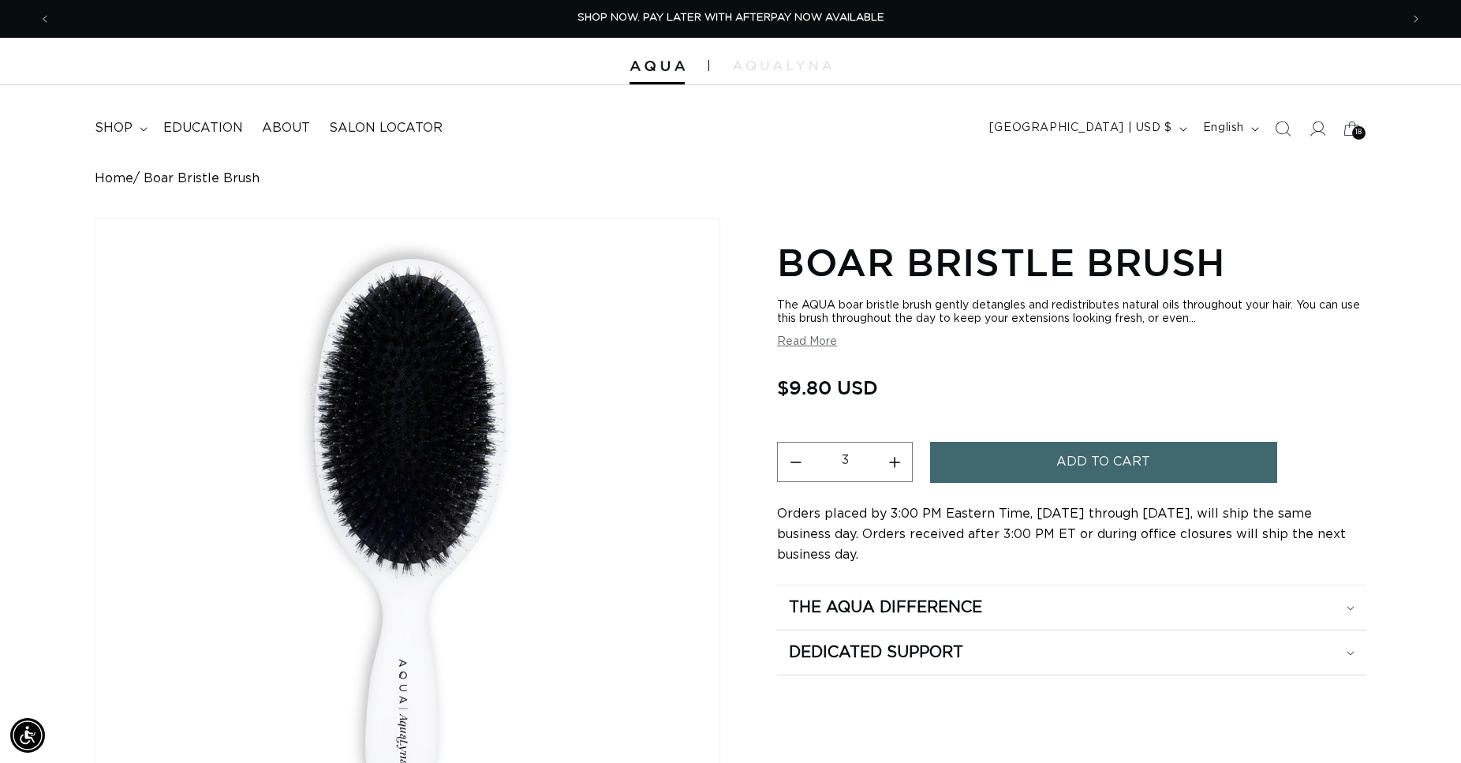
click at [895, 461] on button "Increase quantity for Boar Bristle Brush" at bounding box center [893, 462] width 35 height 40
type input "4"
click at [1004, 455] on button "Add to cart" at bounding box center [1103, 462] width 347 height 40
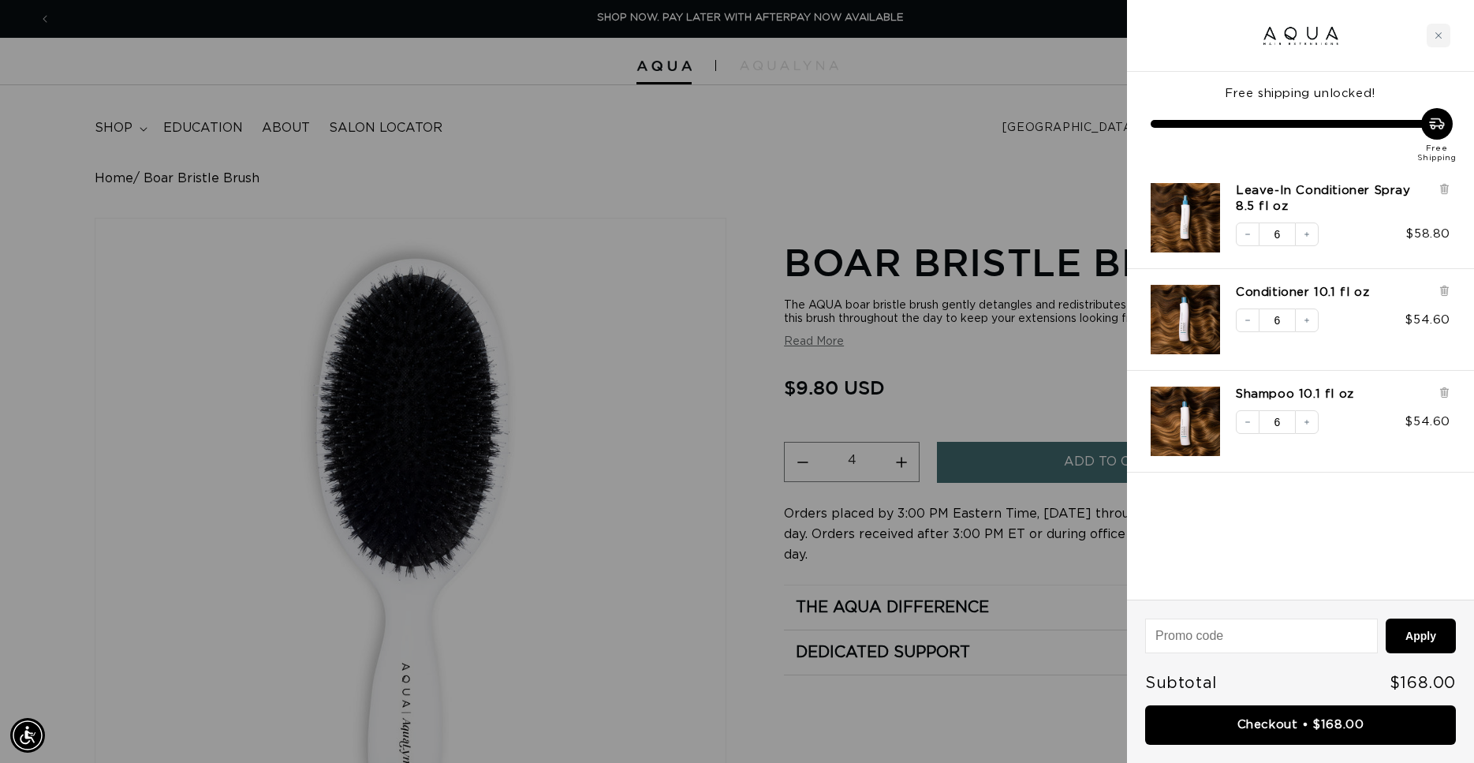
scroll to position [0, 1362]
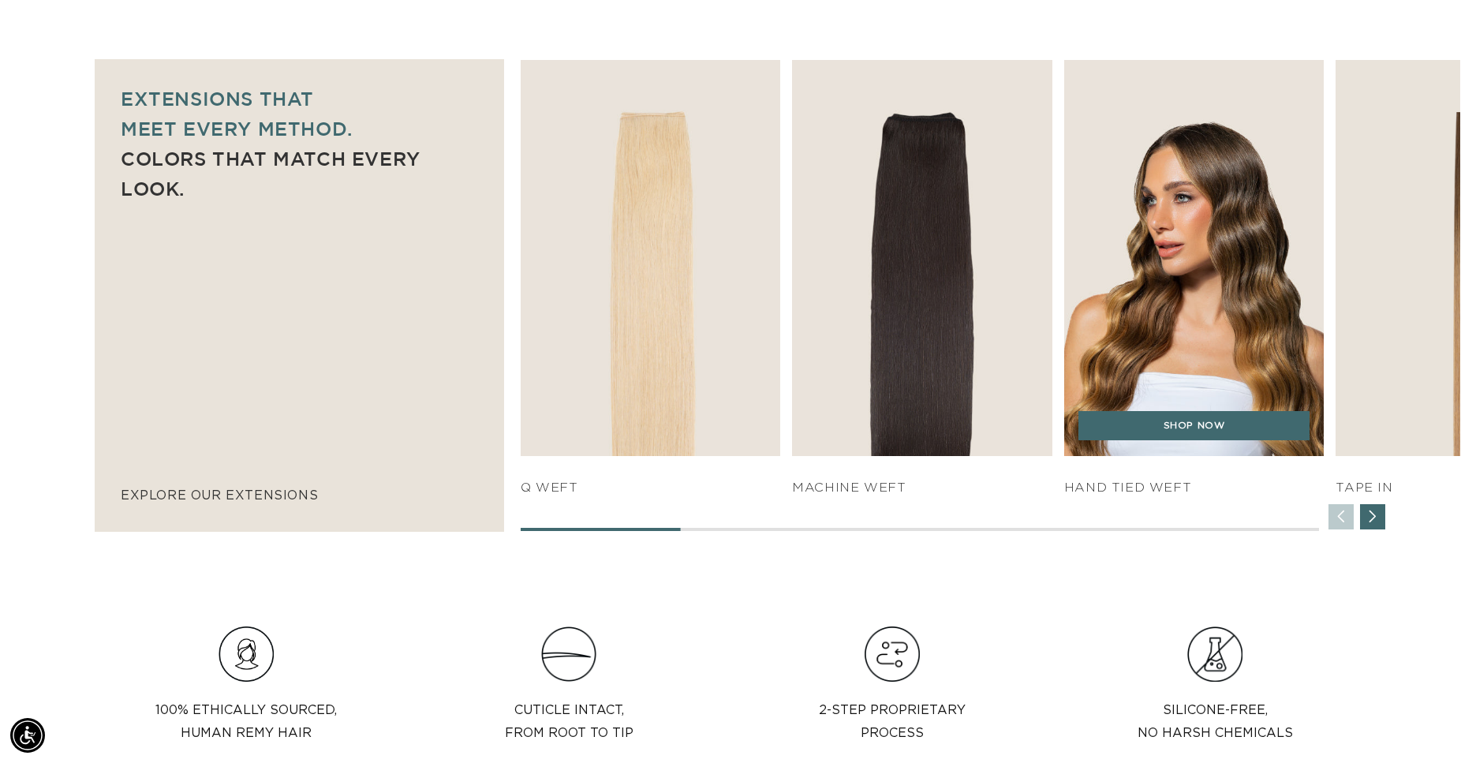
scroll to position [0, 1349]
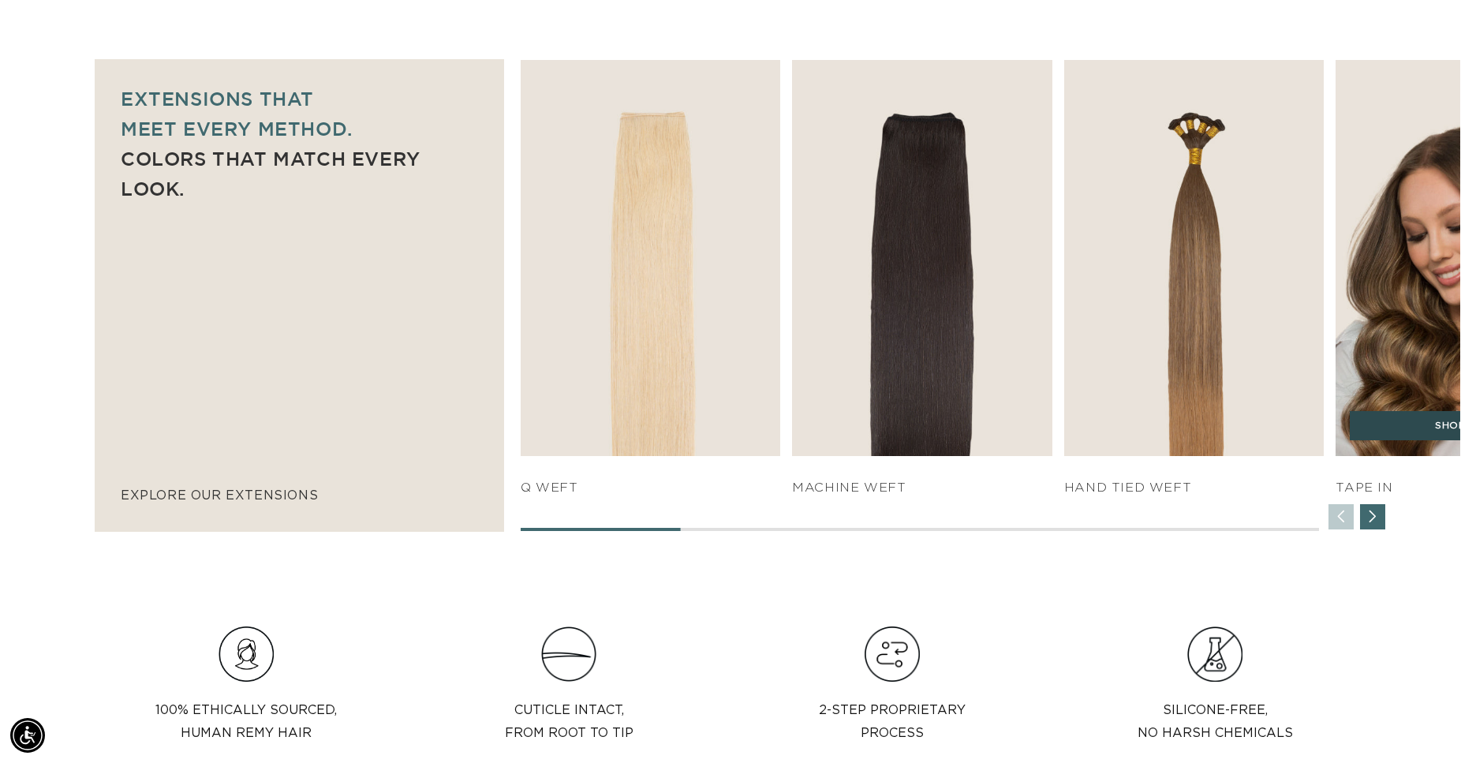
click at [1409, 426] on link "SHOP NOW" at bounding box center [1466, 426] width 232 height 30
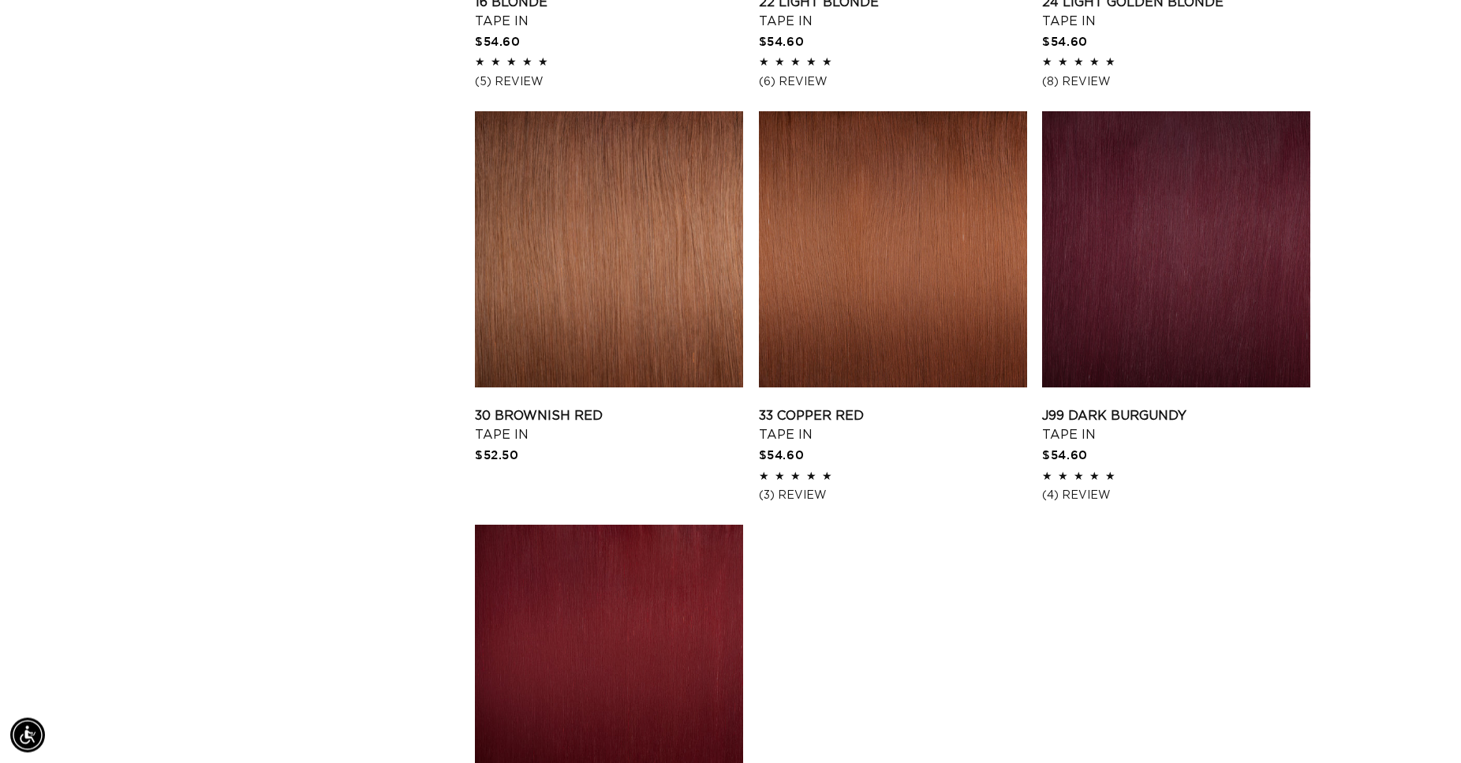
scroll to position [2253, 0]
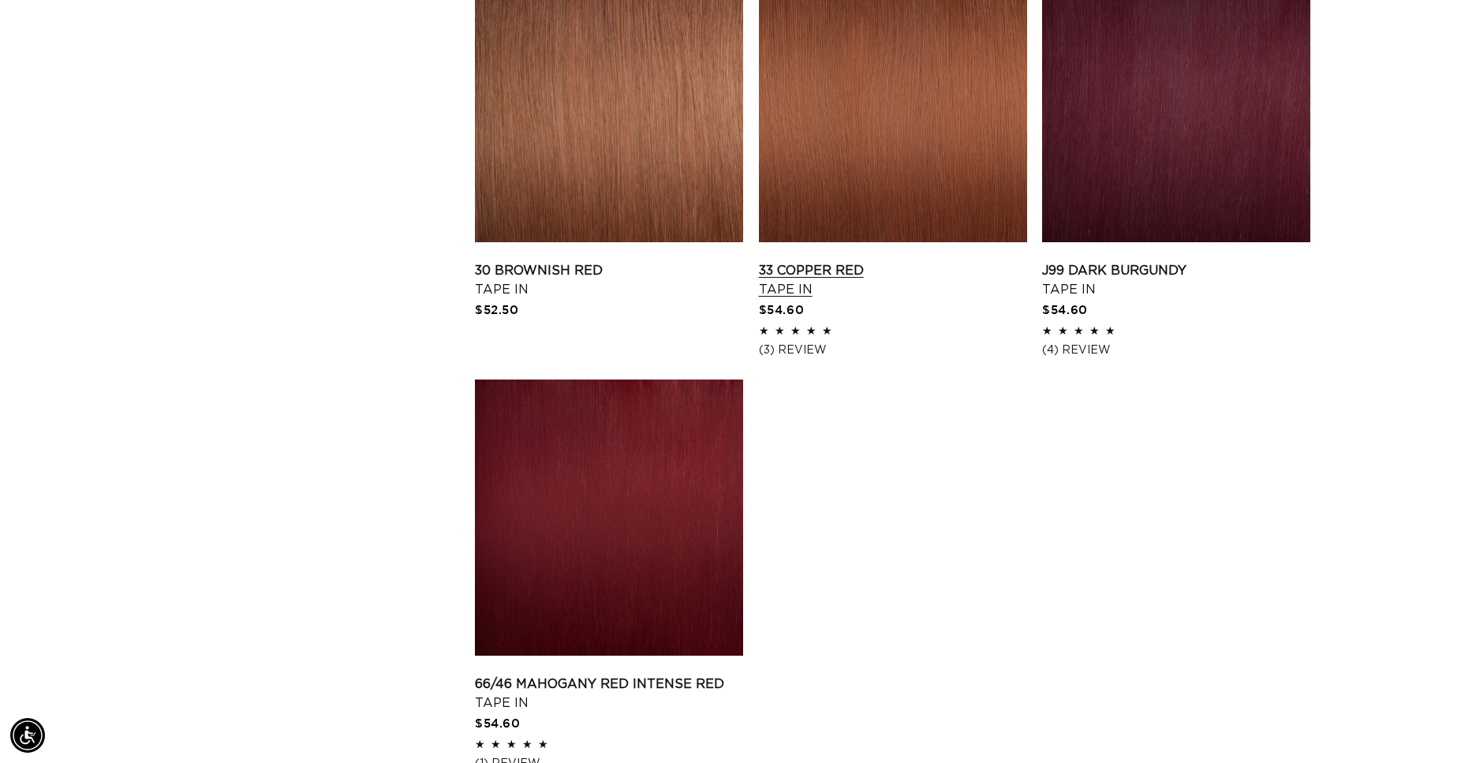
click at [1007, 299] on link "33 Copper Red Tape In" at bounding box center [893, 280] width 268 height 38
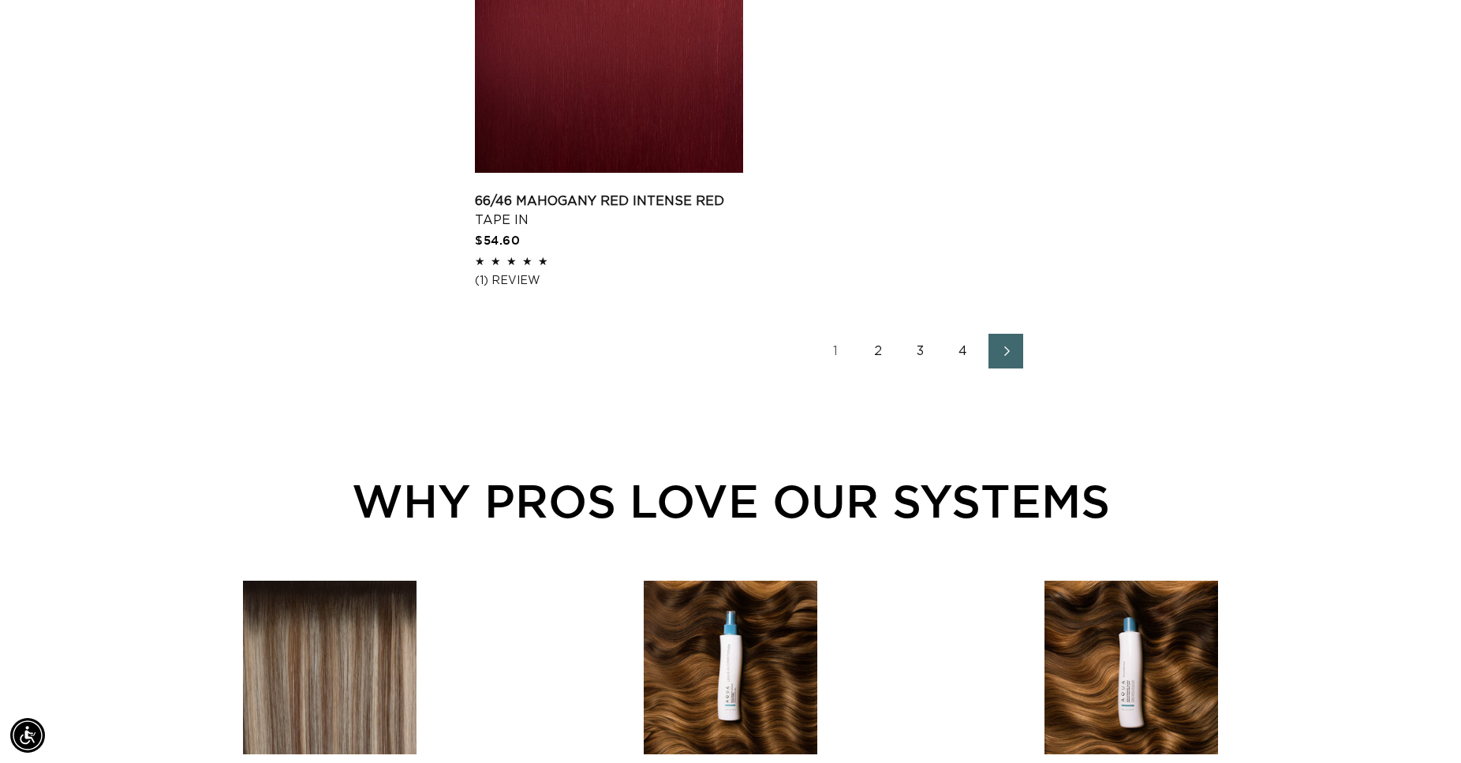
scroll to position [0, 1349]
click at [920, 353] on link "3" at bounding box center [920, 351] width 35 height 35
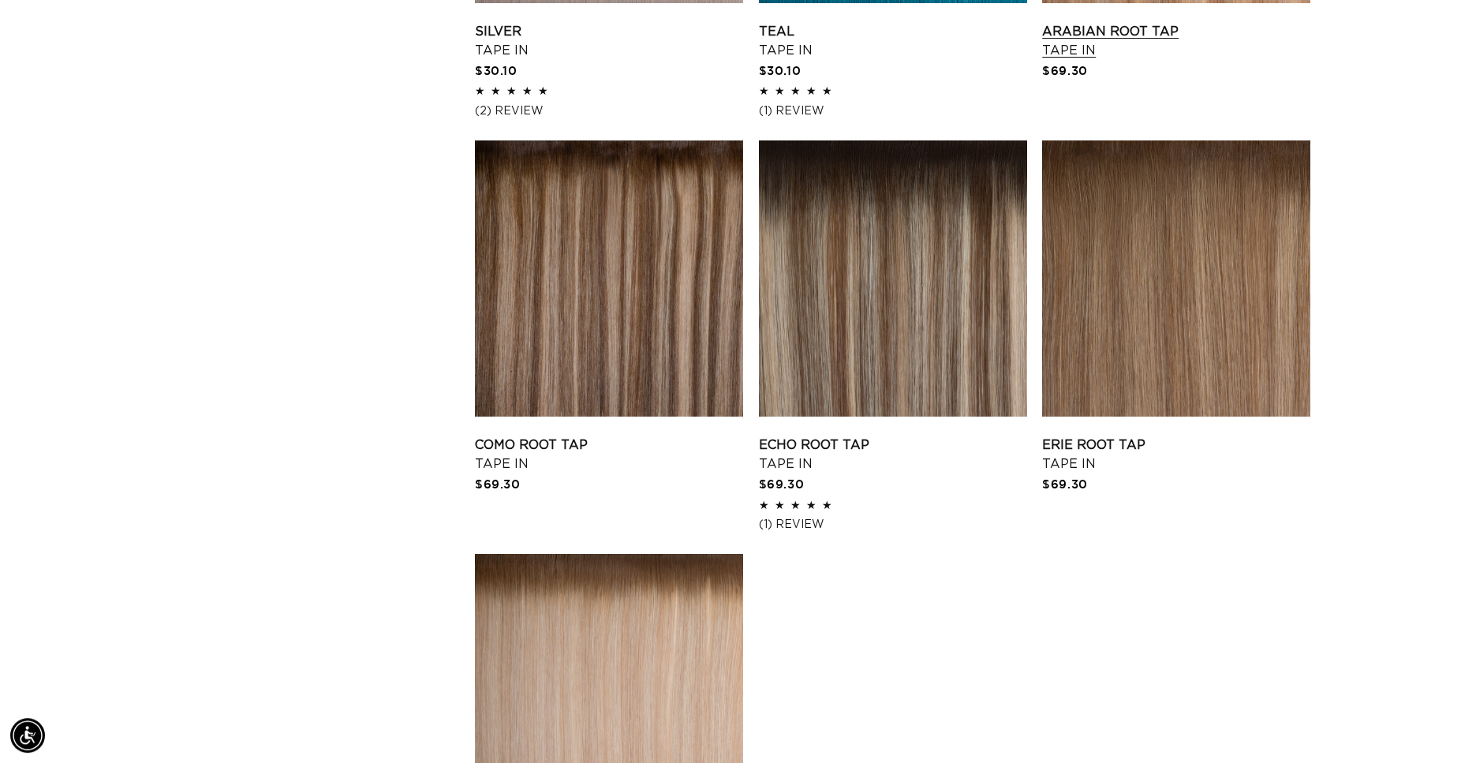
scroll to position [2253, 0]
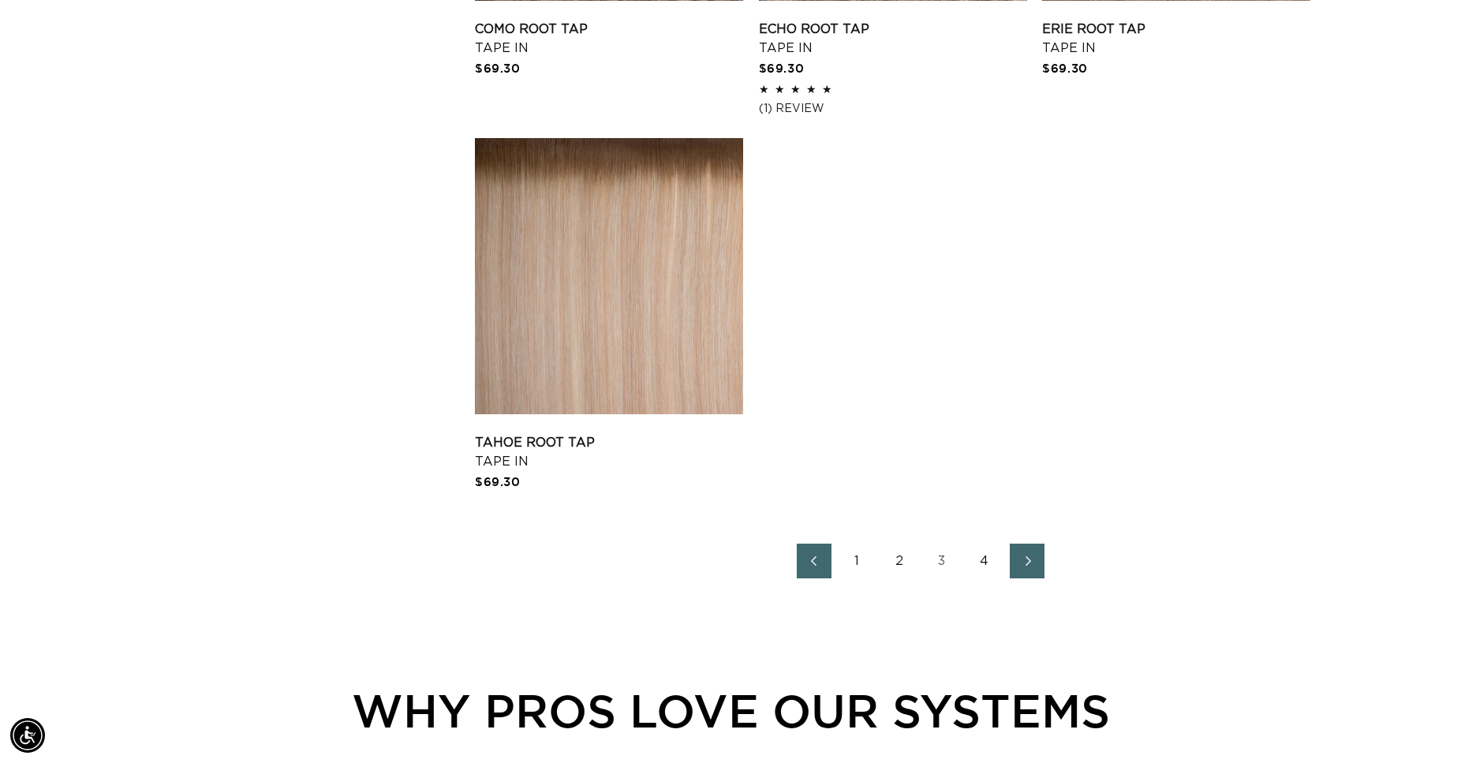
scroll to position [0, 2698]
click at [899, 559] on link "2" at bounding box center [899, 561] width 35 height 35
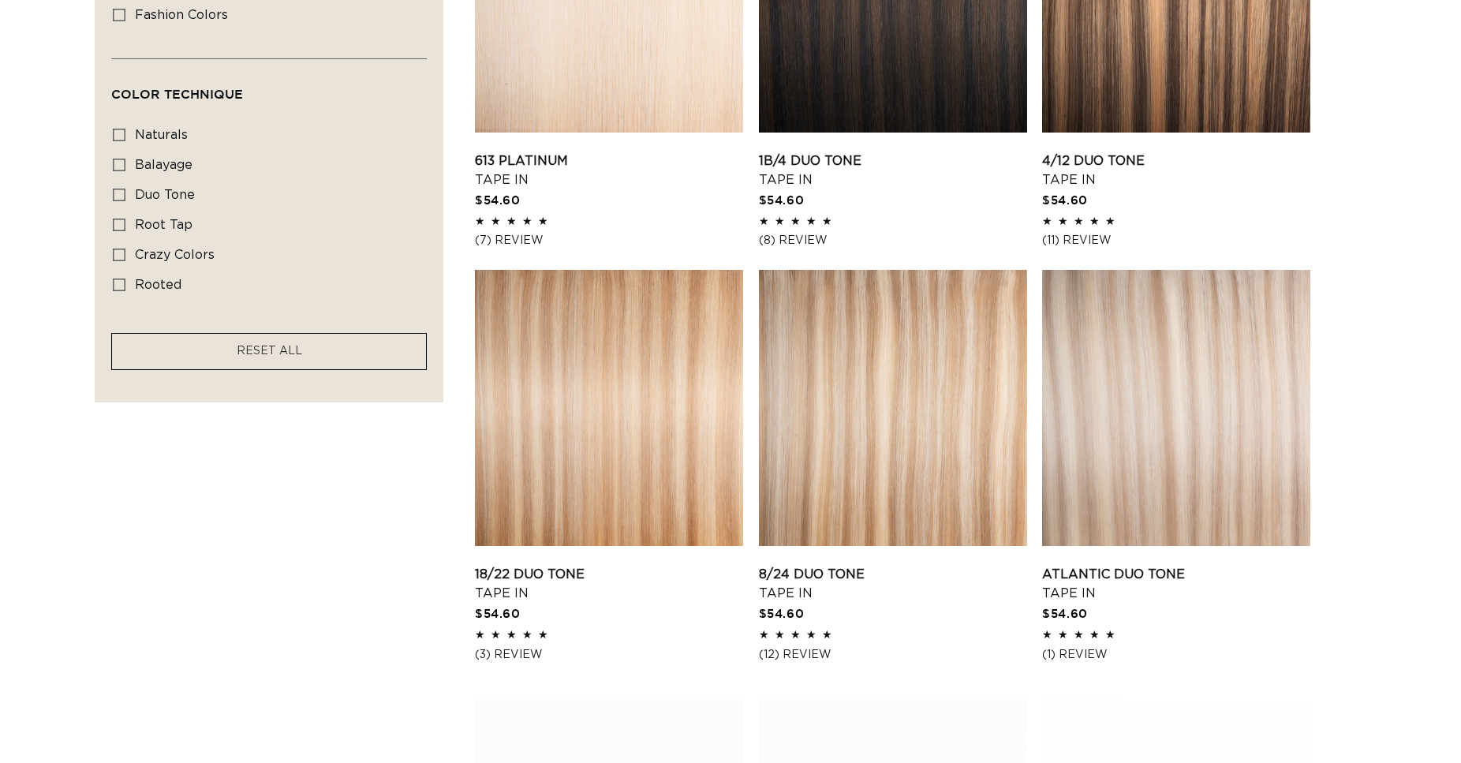
scroll to position [0, 1349]
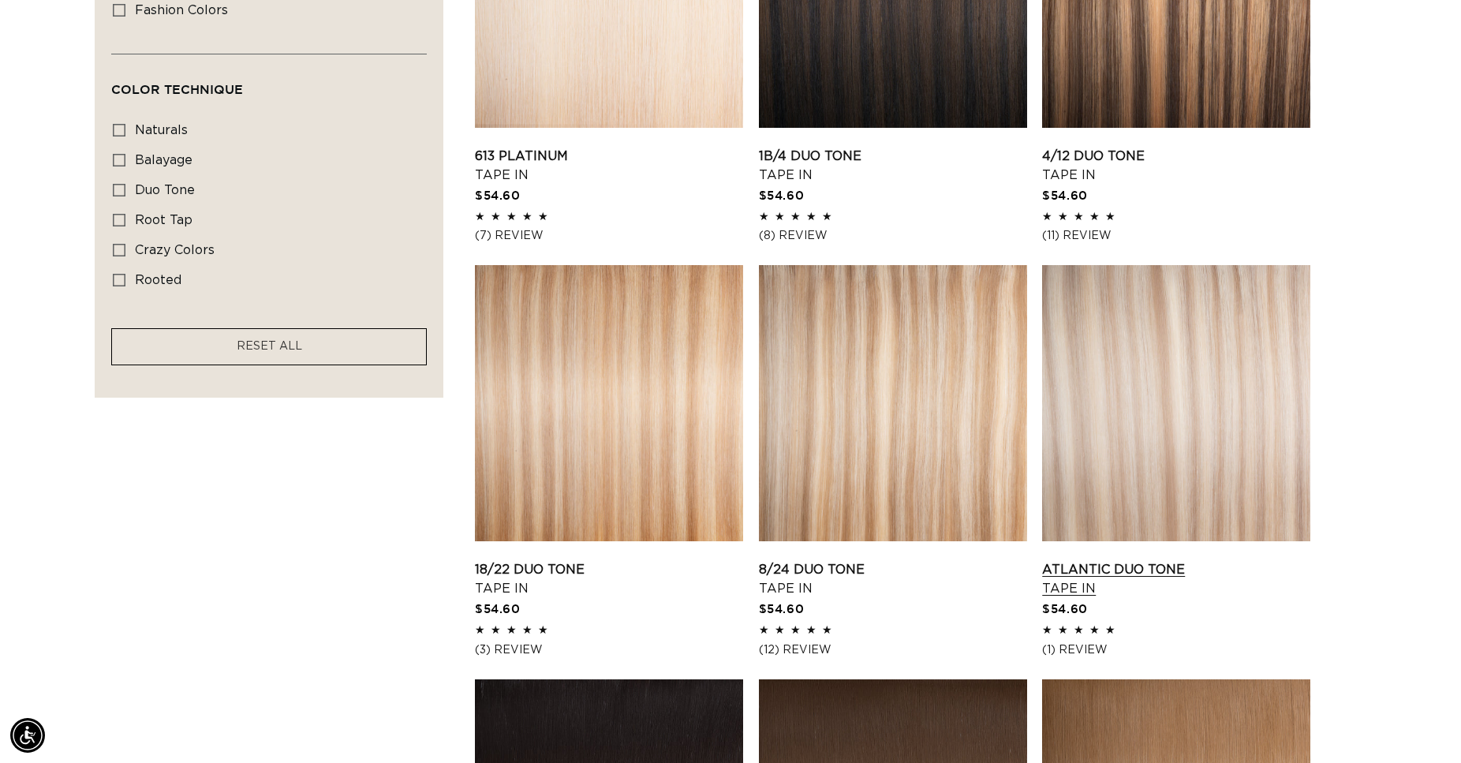
click at [1139, 560] on link "Atlantic Duo Tone Tape In" at bounding box center [1176, 579] width 268 height 38
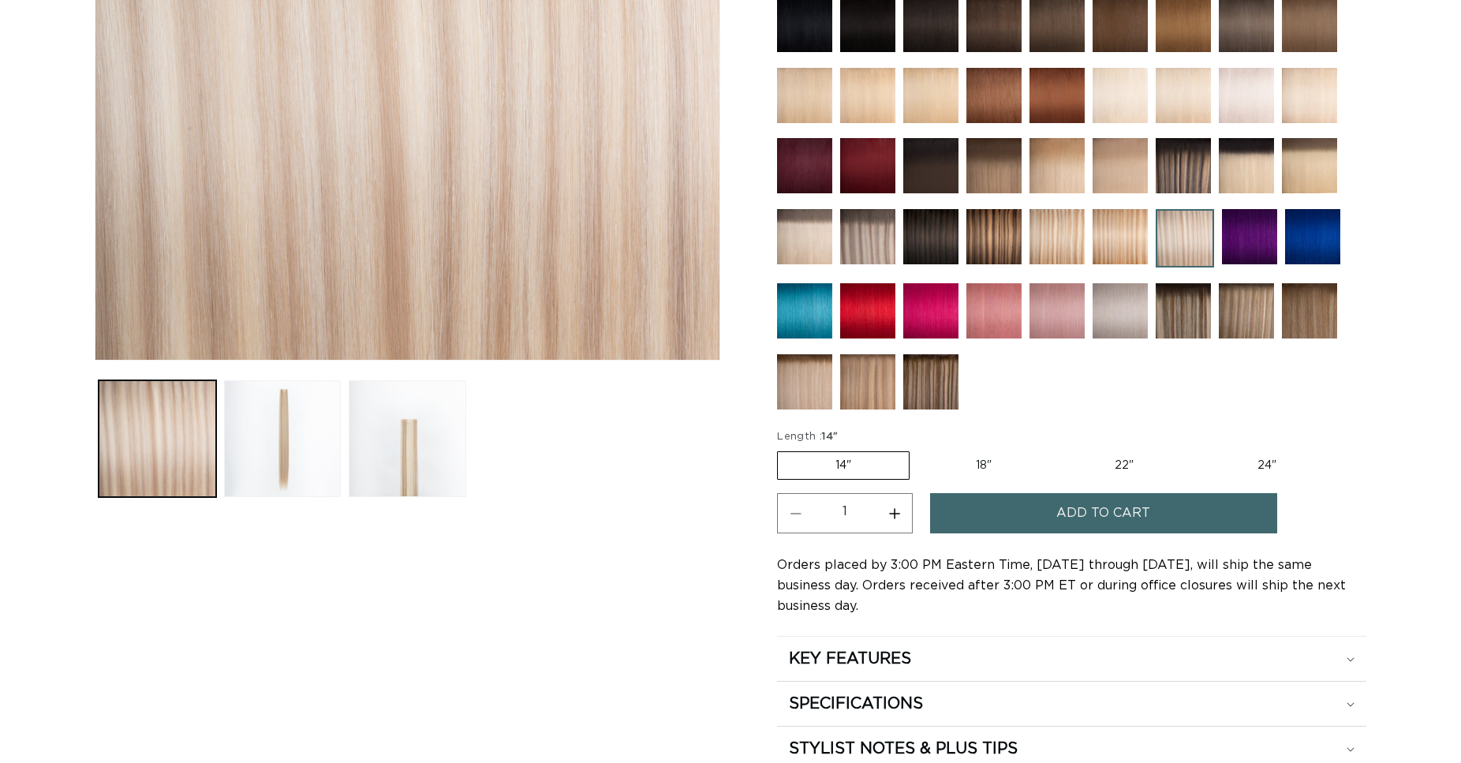
scroll to position [483, 0]
click at [1123, 458] on label "22" Variant sold out or unavailable" at bounding box center [1124, 465] width 134 height 27
click at [1058, 449] on input "22" Variant sold out or unavailable" at bounding box center [1057, 448] width 1 height 1
radio input "true"
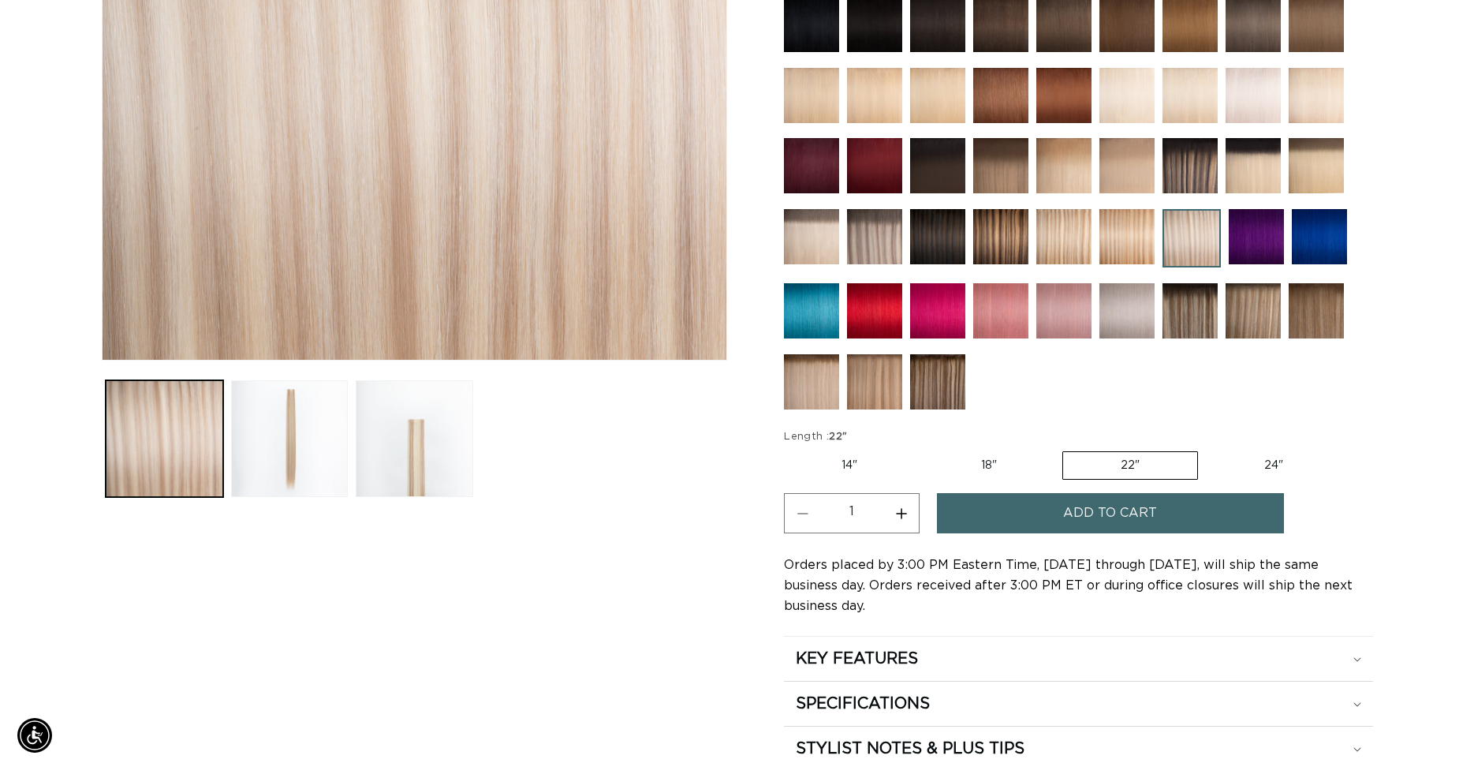
scroll to position [0, 1349]
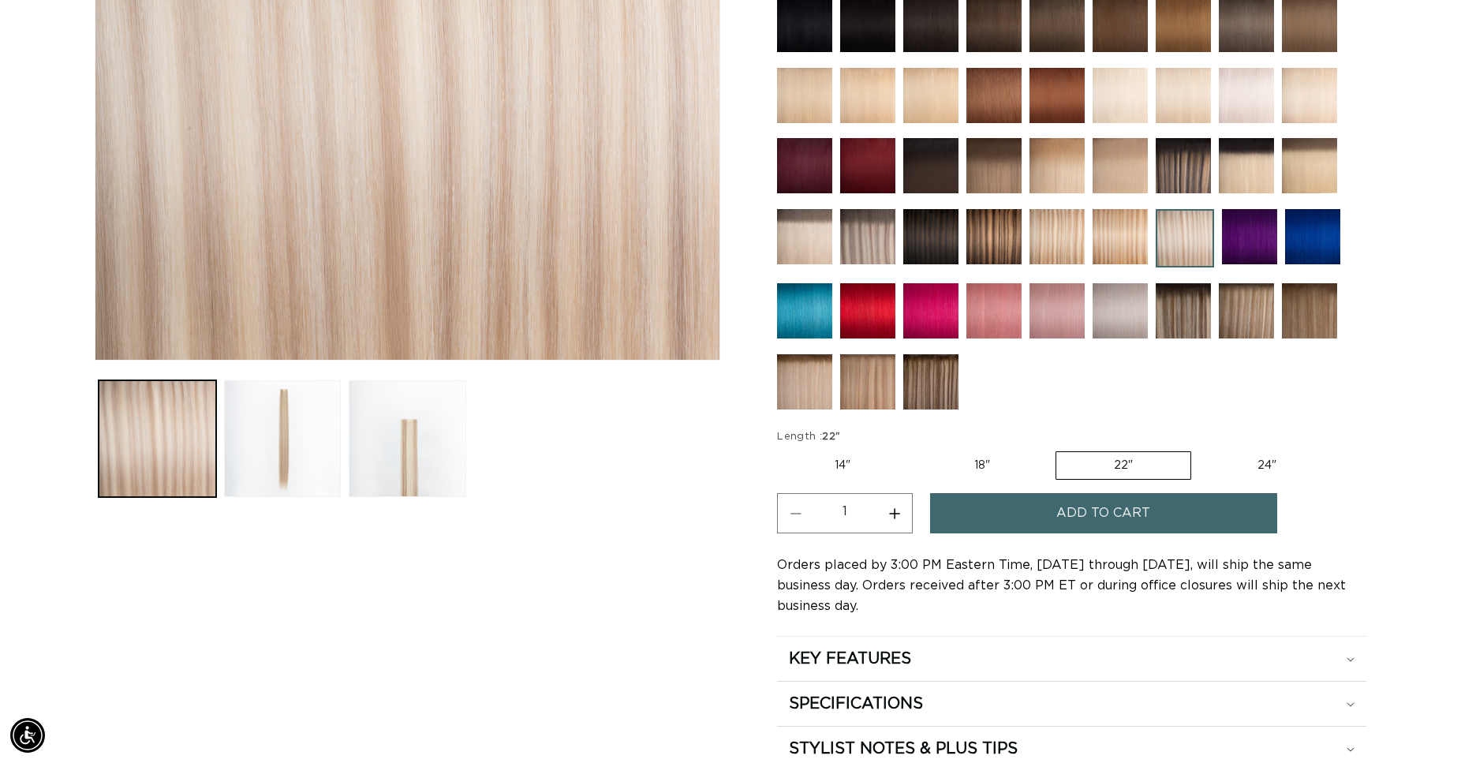
click at [1114, 508] on span "Add to cart" at bounding box center [1103, 513] width 94 height 40
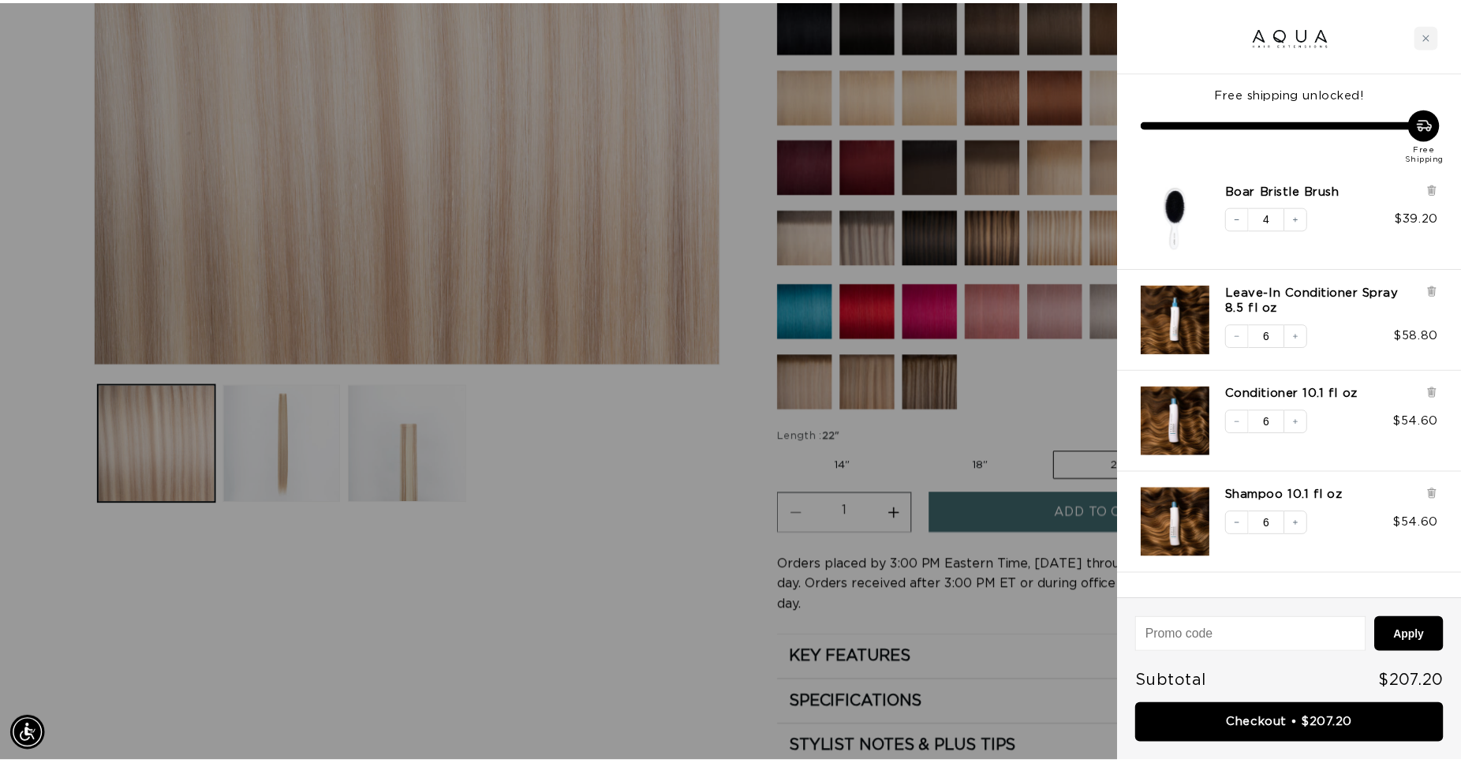
scroll to position [0, 2725]
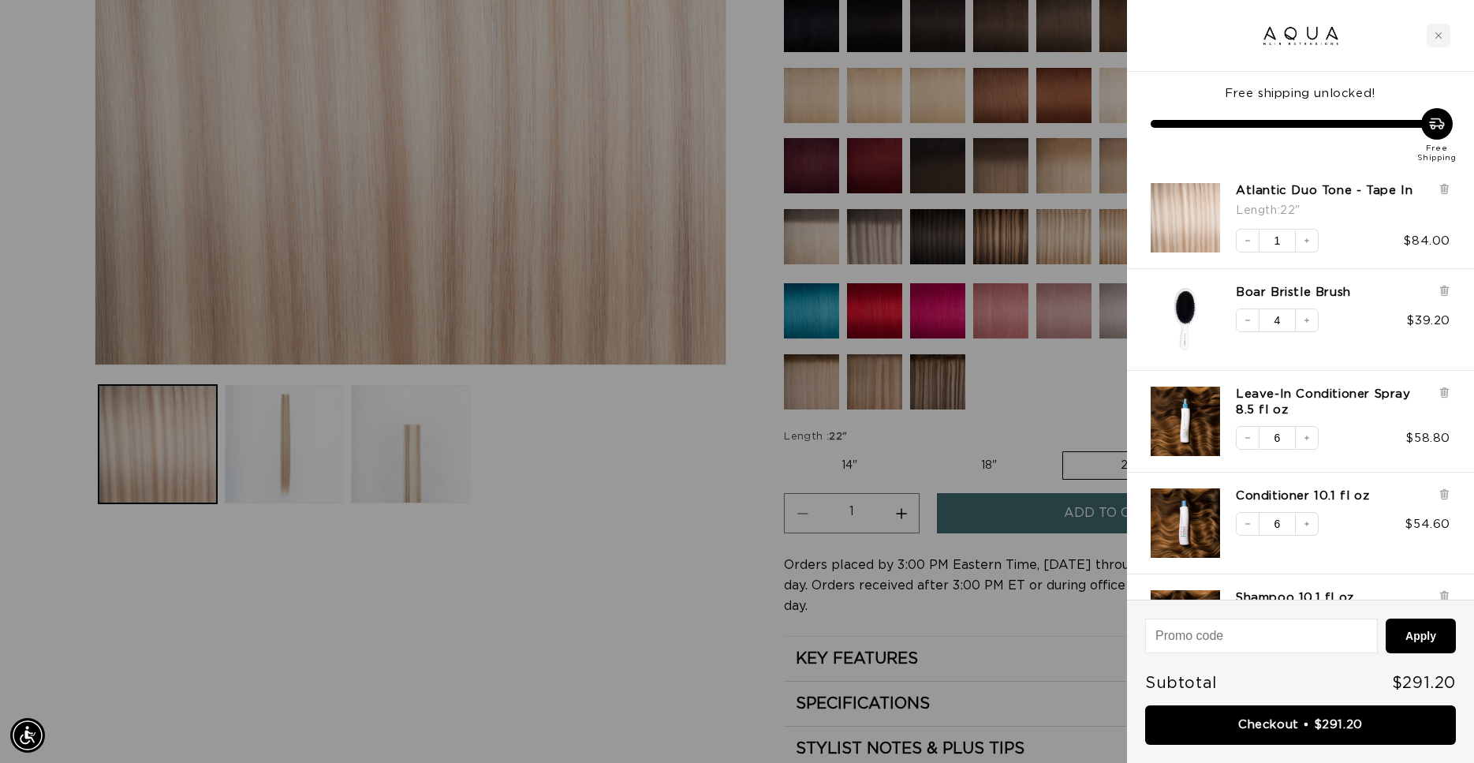
click at [599, 433] on div at bounding box center [737, 381] width 1474 height 763
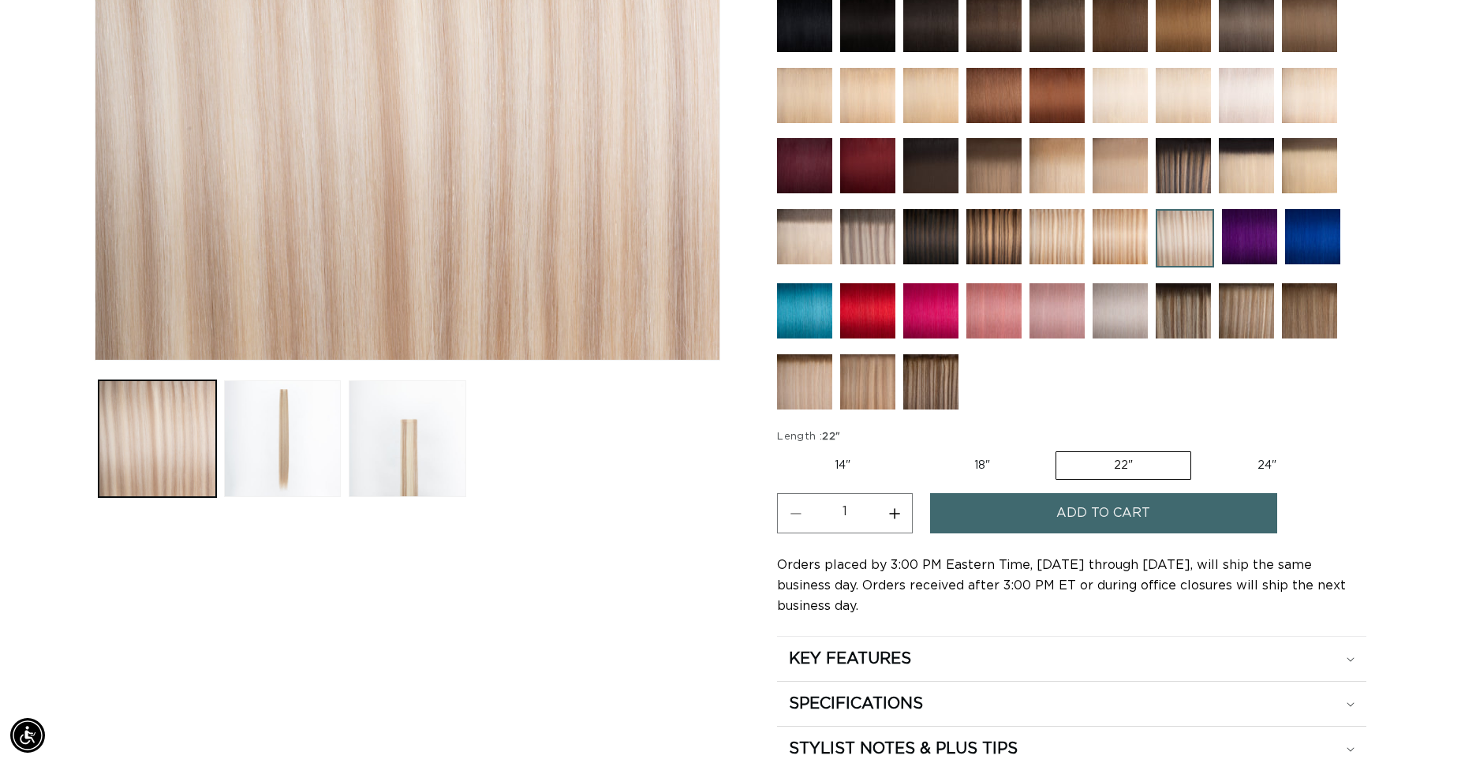
scroll to position [0, 0]
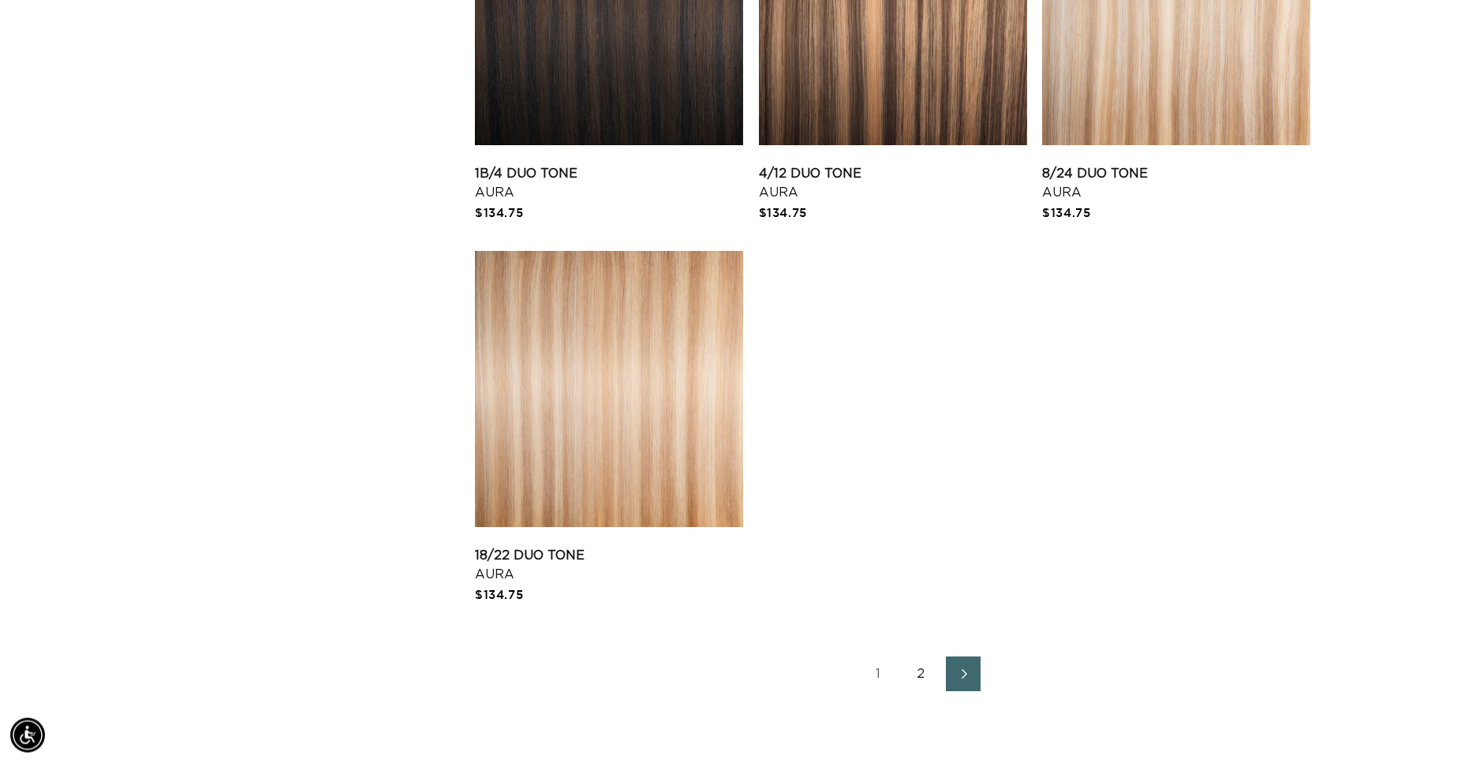
scroll to position [2333, 0]
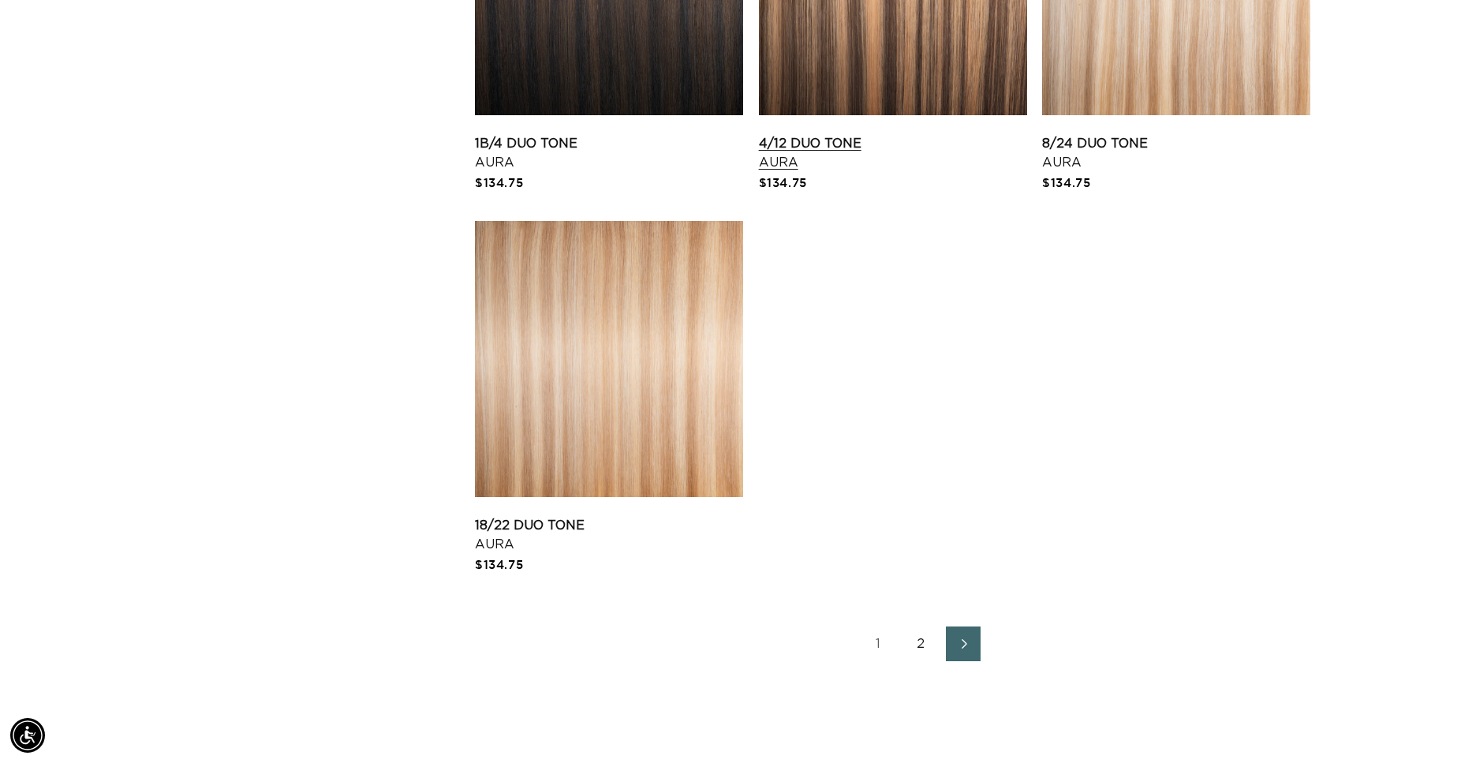
scroll to position [0, 2698]
click at [962, 642] on icon "Next page" at bounding box center [964, 643] width 21 height 11
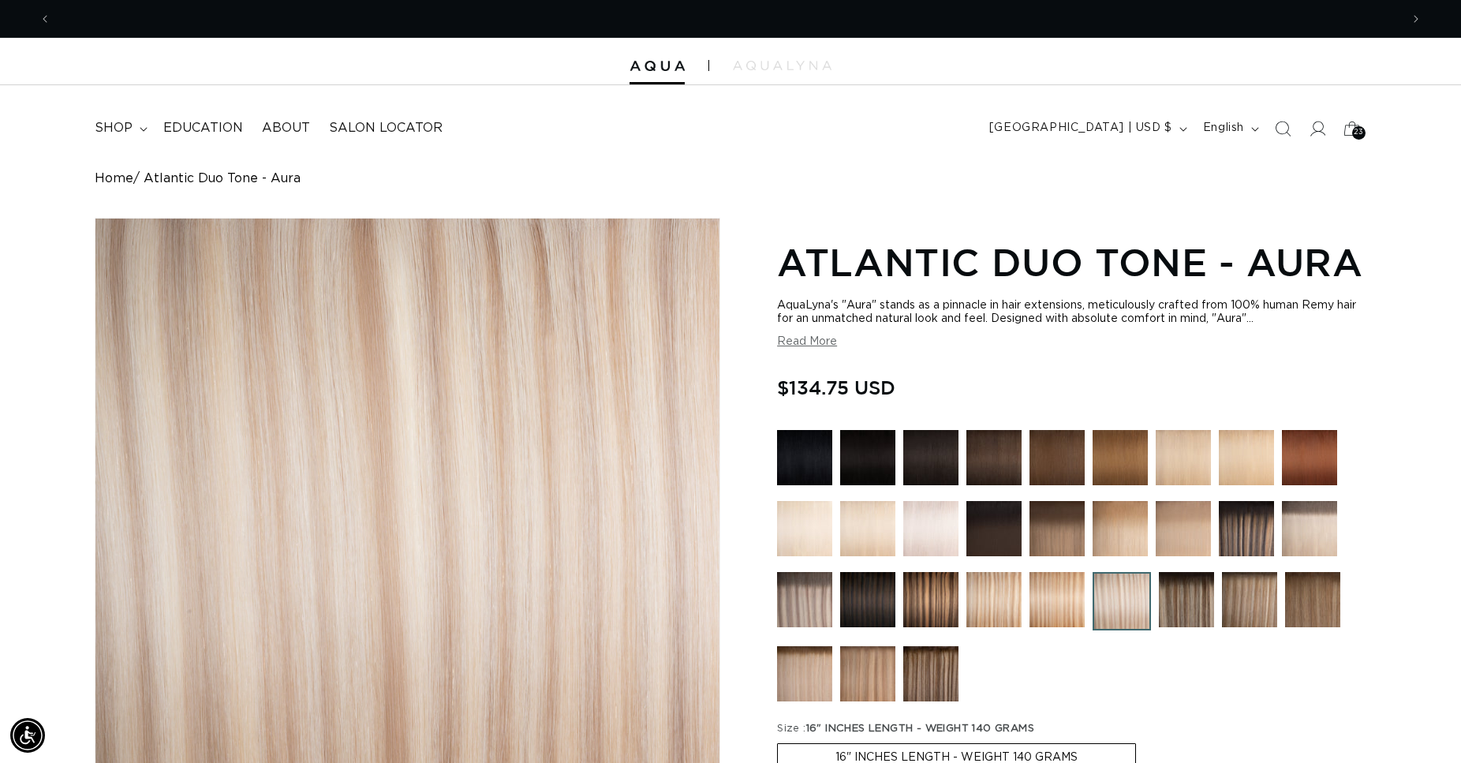
scroll to position [0, 2698]
click at [895, 305] on div "AquaLyna's "Aura" stands as a pinnacle in hair extensions, meticulously crafted…" at bounding box center [1071, 312] width 589 height 27
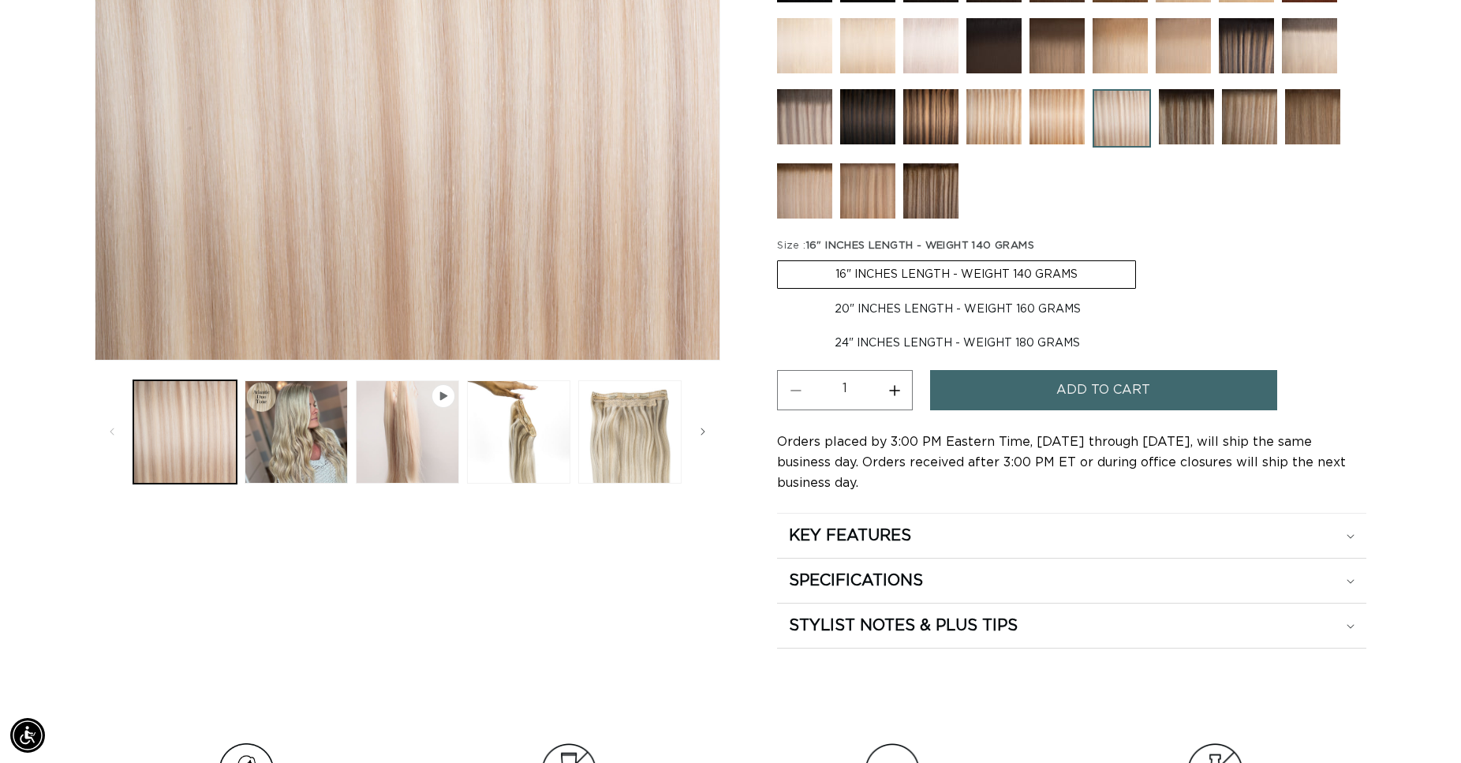
scroll to position [0, 1349]
click at [937, 305] on label "20" INCHES LENGTH - WEIGHT 160 GRAMS Variant sold out or unavailable" at bounding box center [957, 309] width 361 height 27
click at [1144, 258] on input "20" INCHES LENGTH - WEIGHT 160 GRAMS Variant sold out or unavailable" at bounding box center [1144, 257] width 1 height 1
radio input "true"
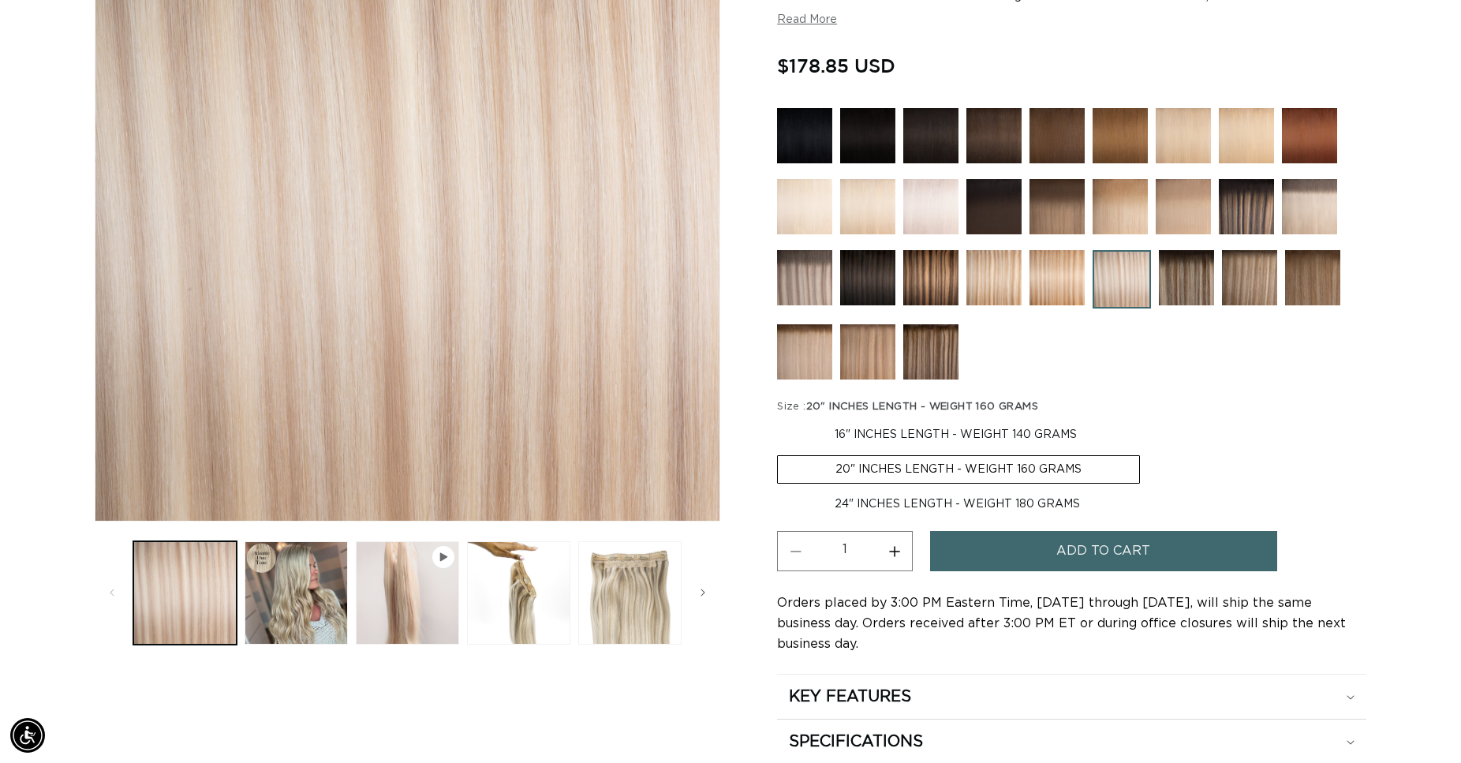
click at [1115, 546] on span "Add to cart" at bounding box center [1103, 551] width 94 height 40
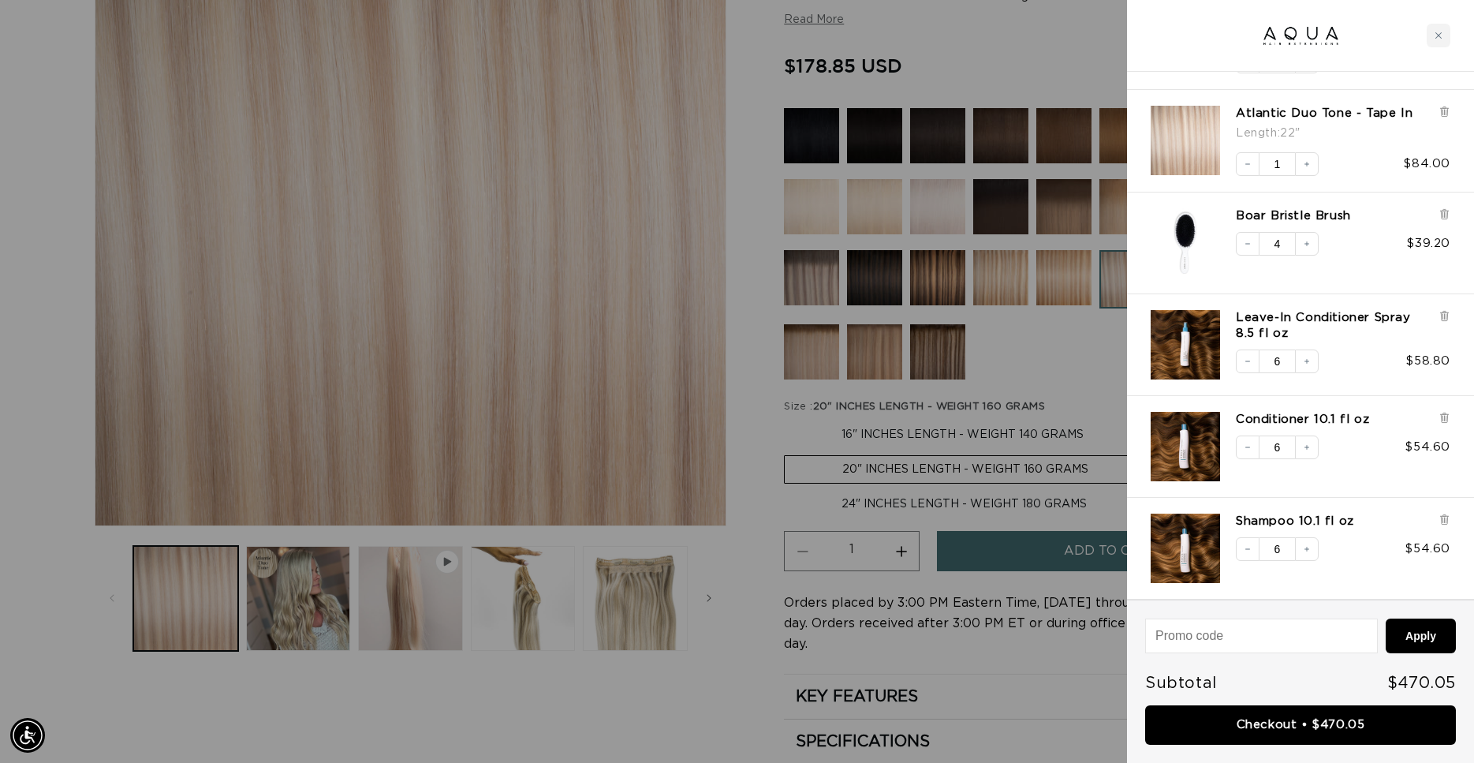
scroll to position [0, 2725]
click at [1272, 725] on link "Checkout • $470.05" at bounding box center [1300, 725] width 311 height 40
